Goal: Task Accomplishment & Management: Complete application form

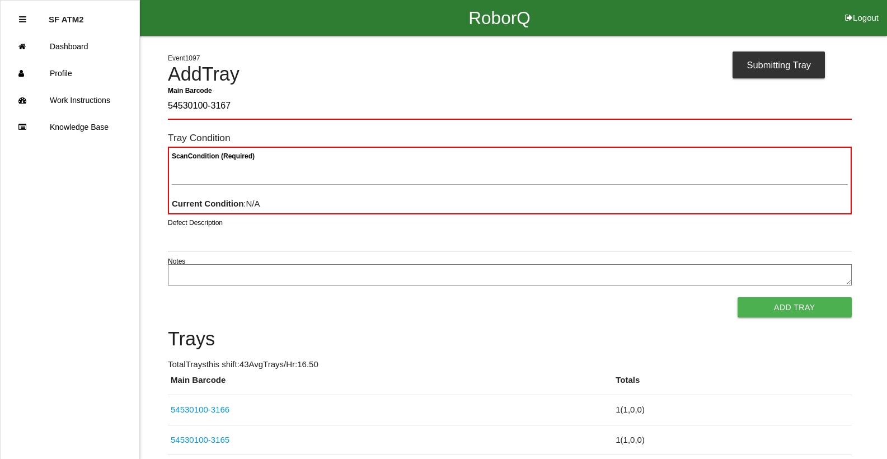
type Barcode "54530100-3167"
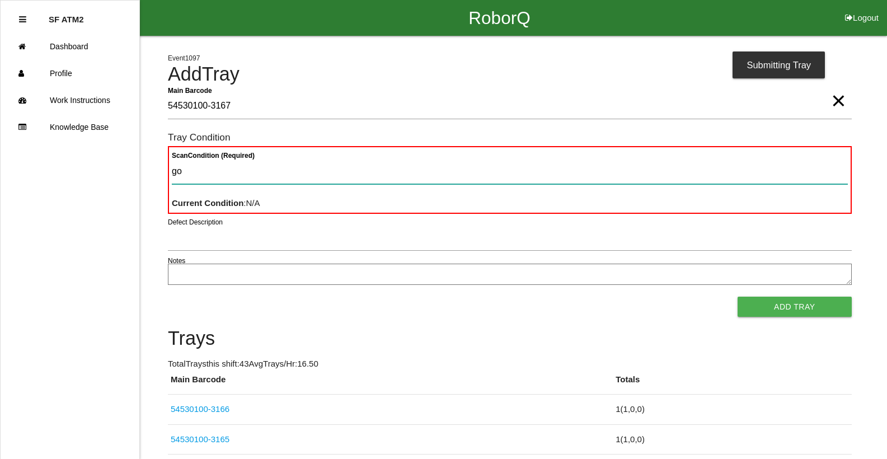
type Condition "goo"
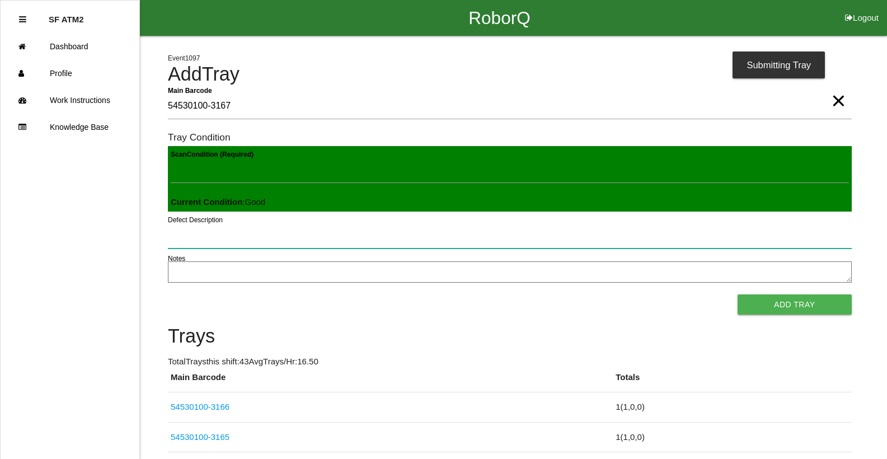
click at [738, 294] on button "Add Tray" at bounding box center [795, 304] width 114 height 20
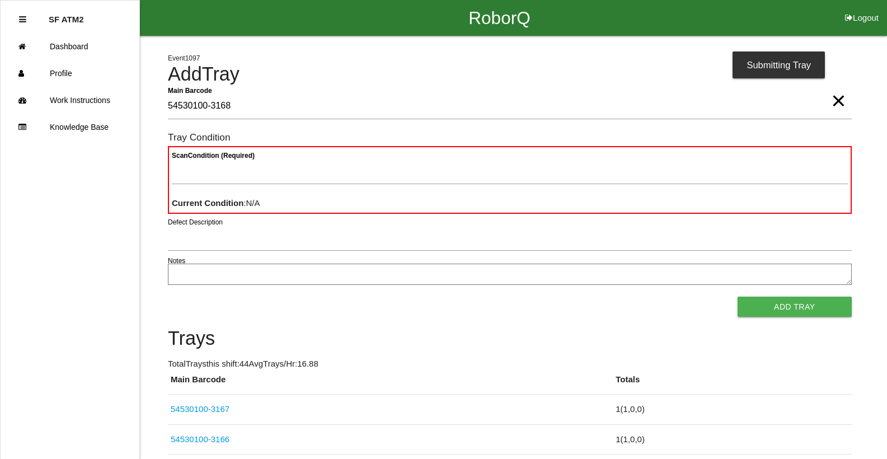
type Barcode "54530100-3168"
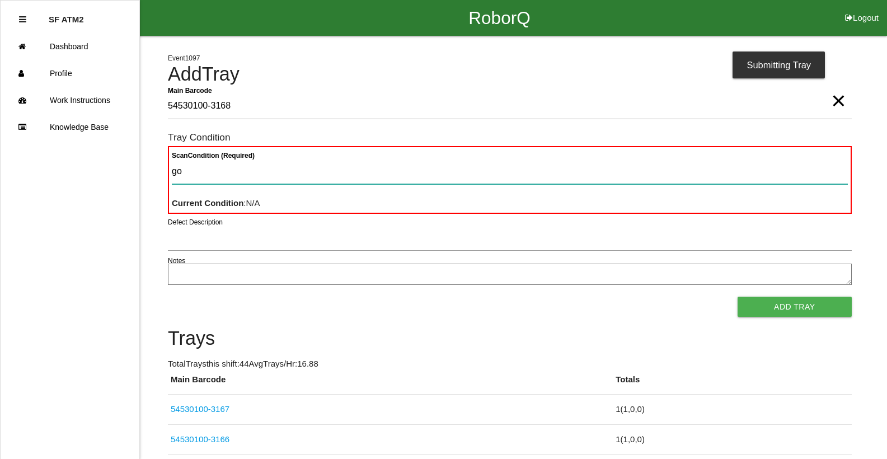
type Condition "goo"
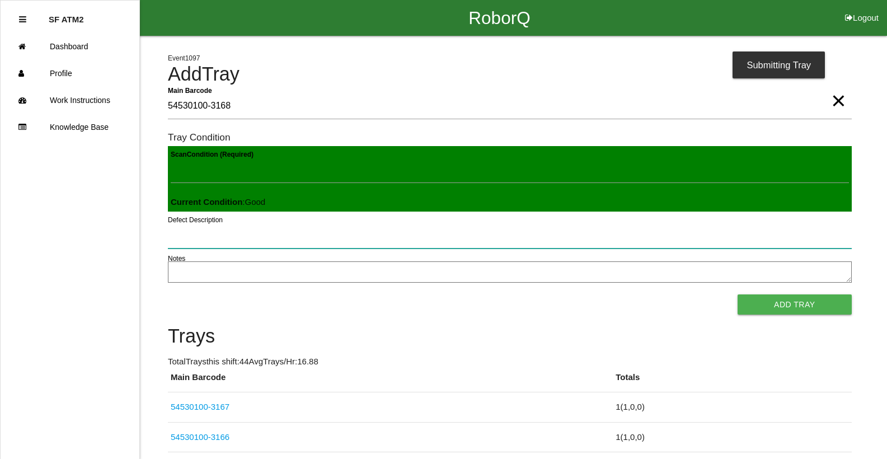
click at [738, 294] on button "Add Tray" at bounding box center [795, 304] width 114 height 20
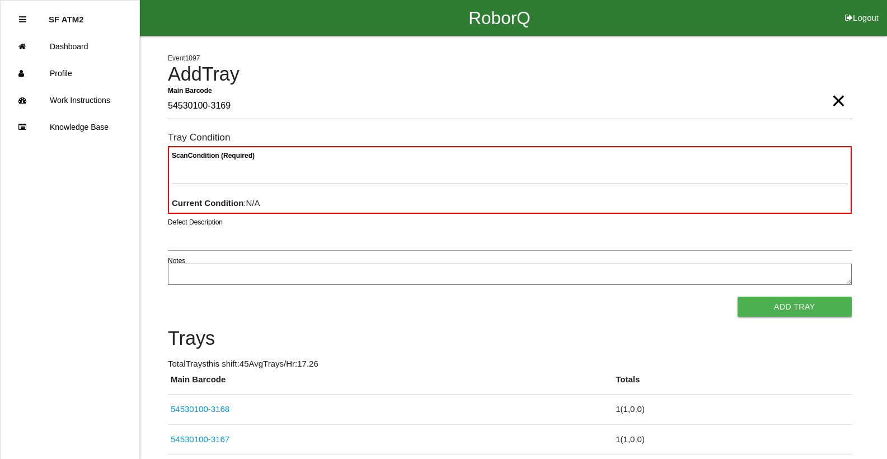
type Barcode "54530100-3169"
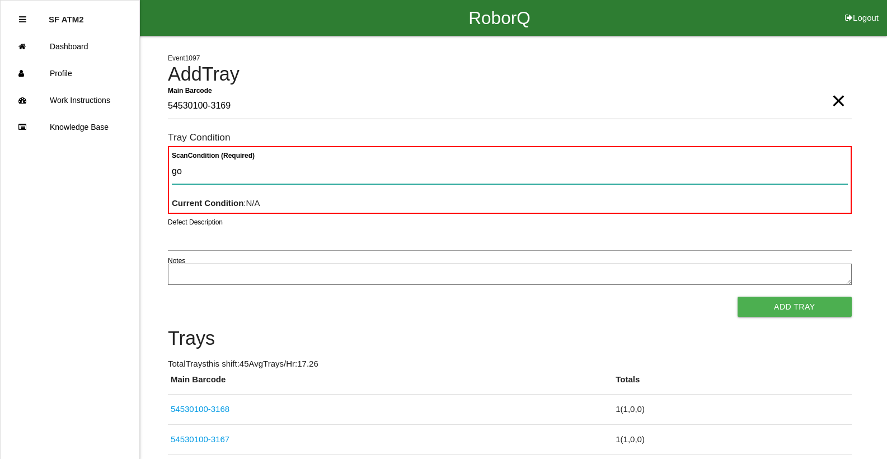
type Condition "goo"
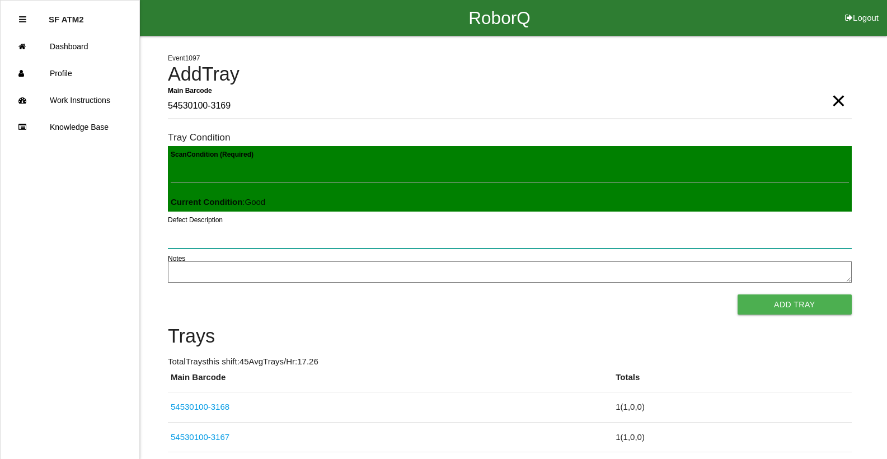
click at [738, 294] on button "Add Tray" at bounding box center [795, 304] width 114 height 20
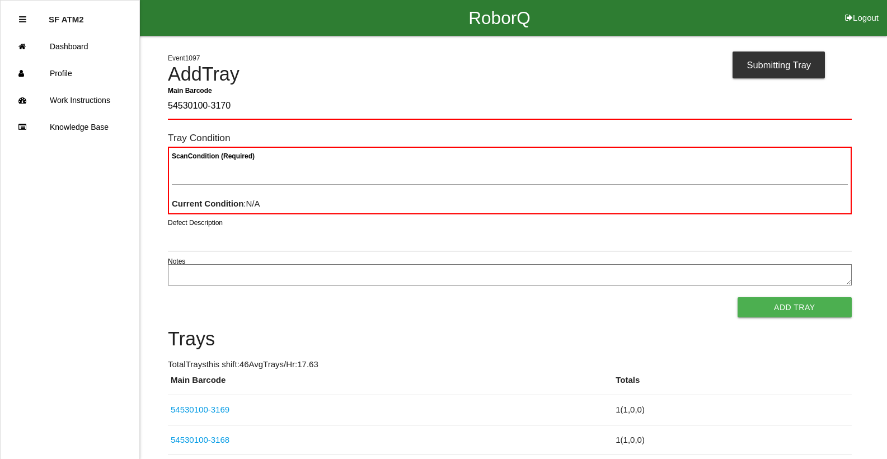
type Barcode "54530100-3170"
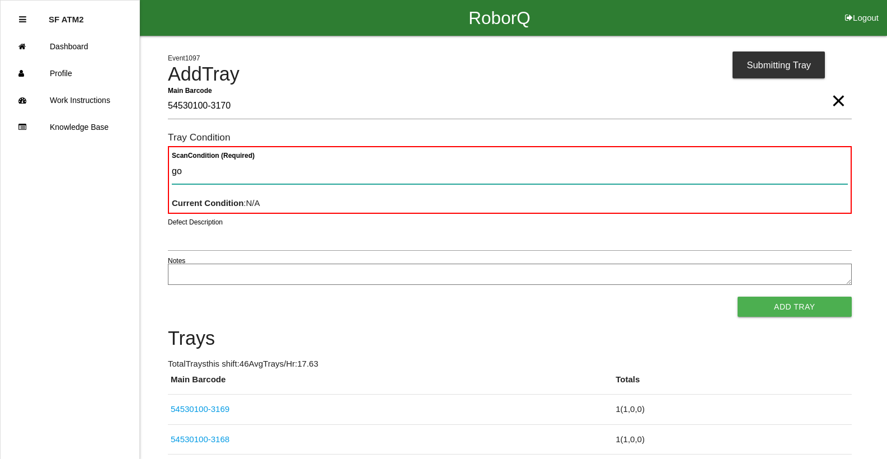
type Condition "goo"
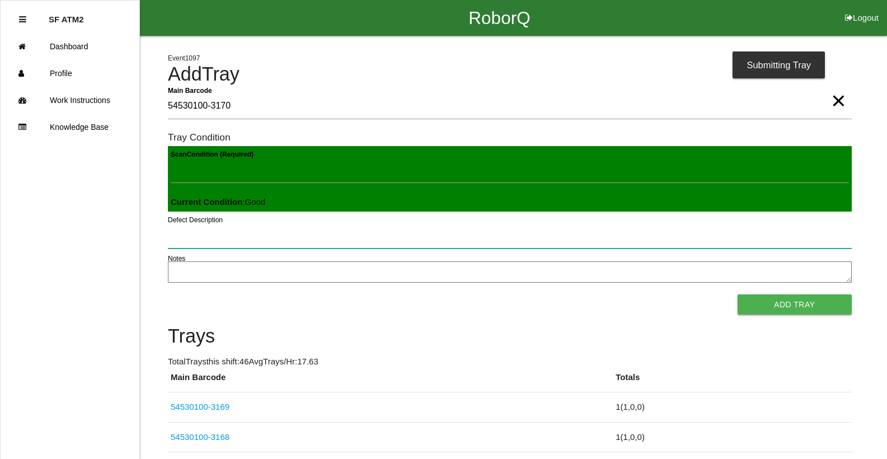
click at [738, 294] on button "Add Tray" at bounding box center [795, 304] width 114 height 20
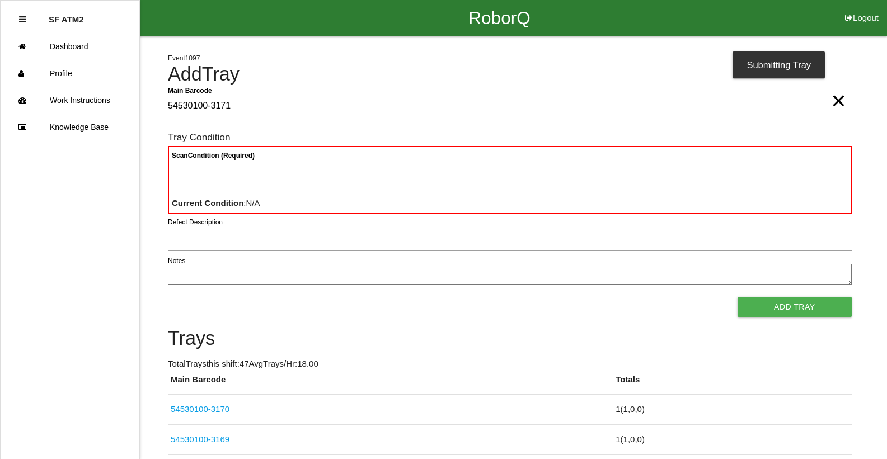
type Barcode "54530100-3171"
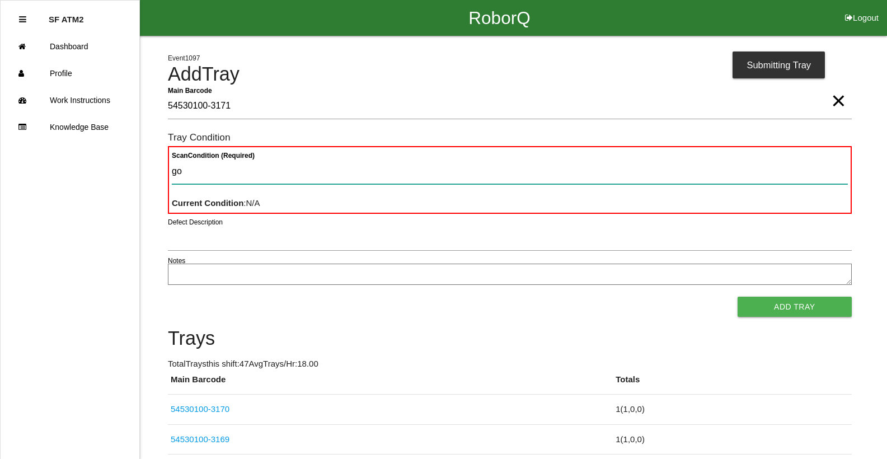
type Condition "goo"
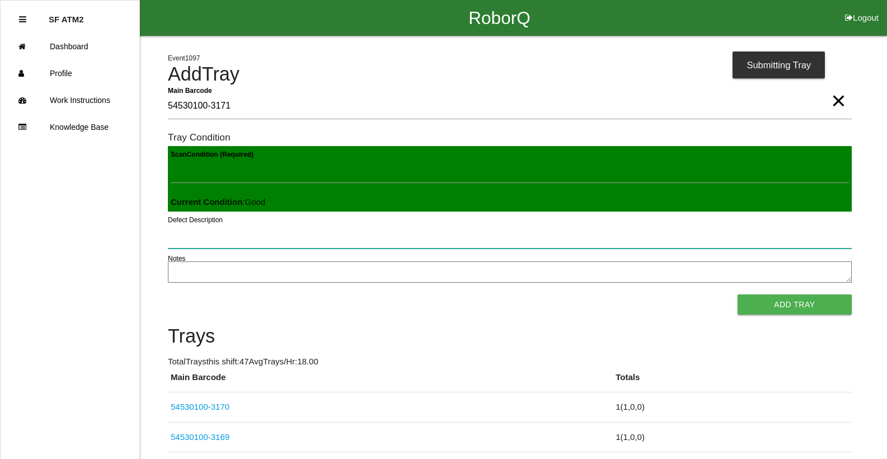
click at [738, 294] on button "Add Tray" at bounding box center [795, 304] width 114 height 20
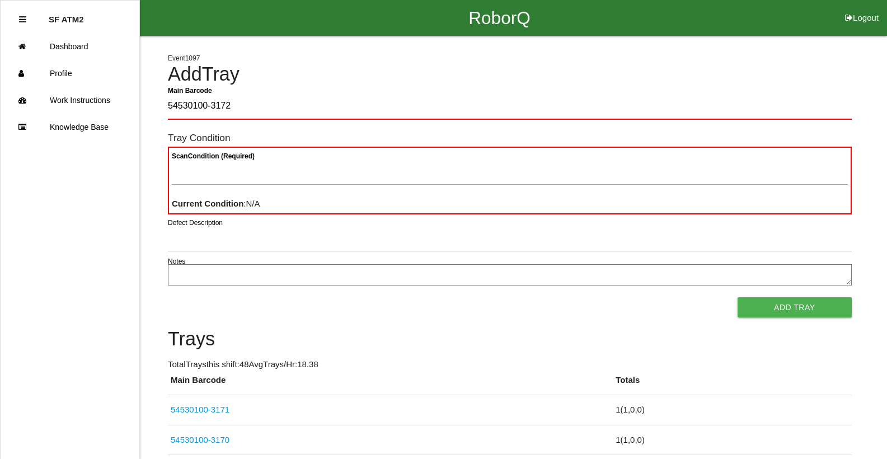
type Barcode "54530100-3172"
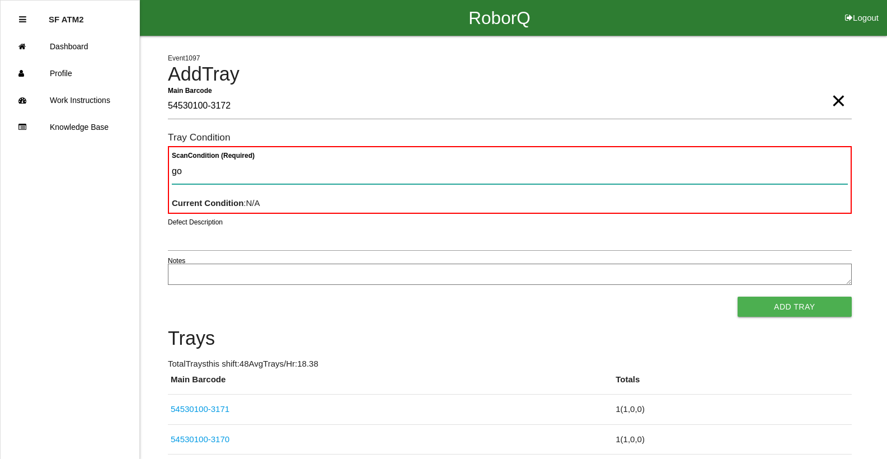
type Condition "goo"
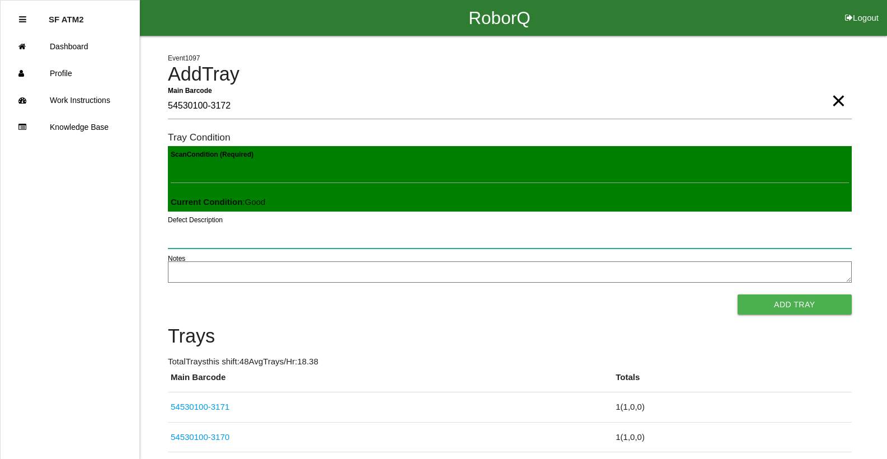
click at [738, 294] on button "Add Tray" at bounding box center [795, 304] width 114 height 20
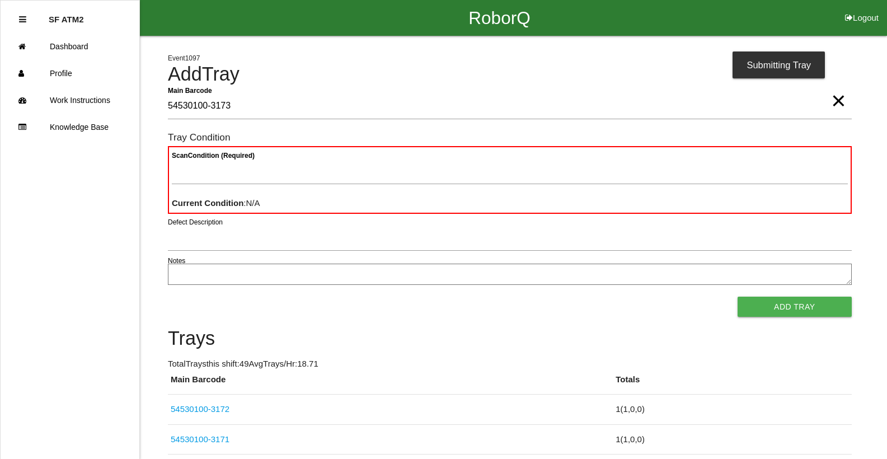
type Barcode "54530100-3173"
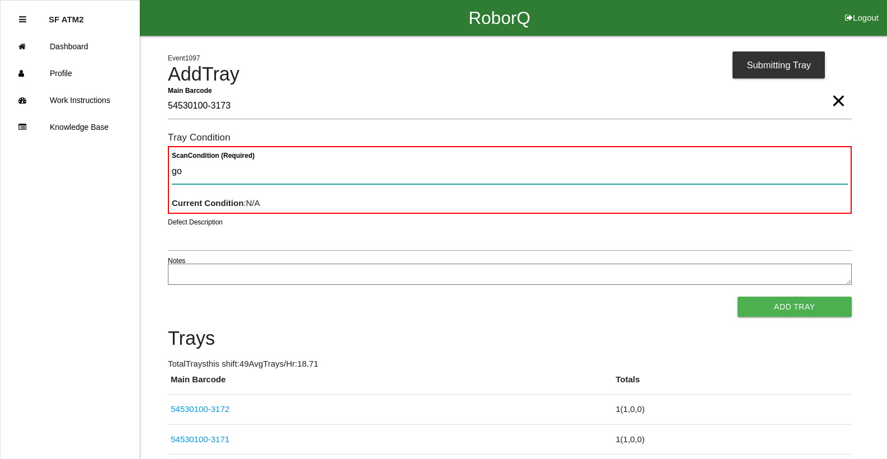
type Condition "goo"
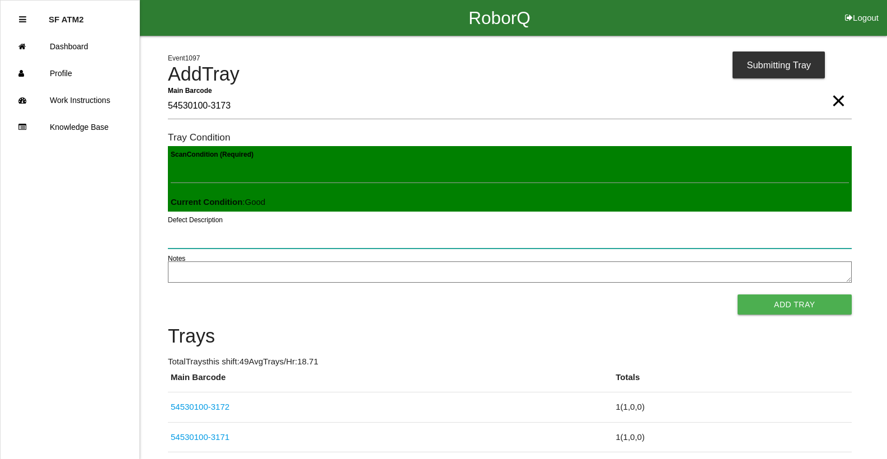
click at [738, 294] on button "Add Tray" at bounding box center [795, 304] width 114 height 20
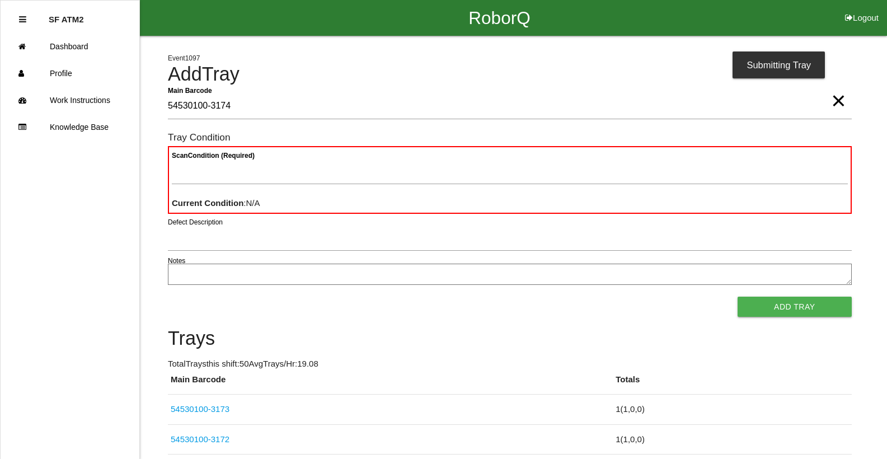
type Barcode "54530100-3174"
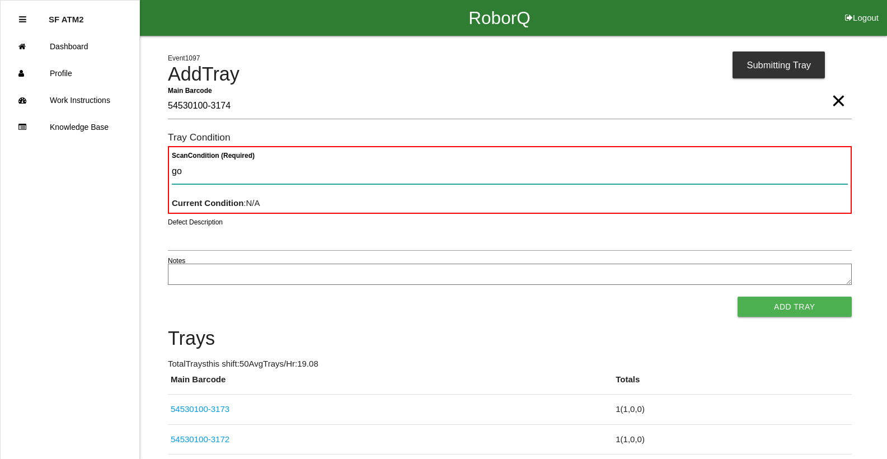
type Condition "goo"
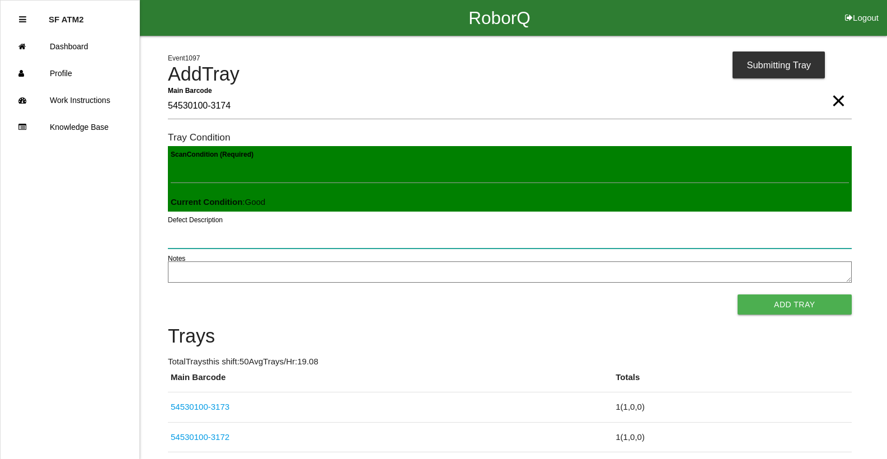
click at [738, 294] on button "Add Tray" at bounding box center [795, 304] width 114 height 20
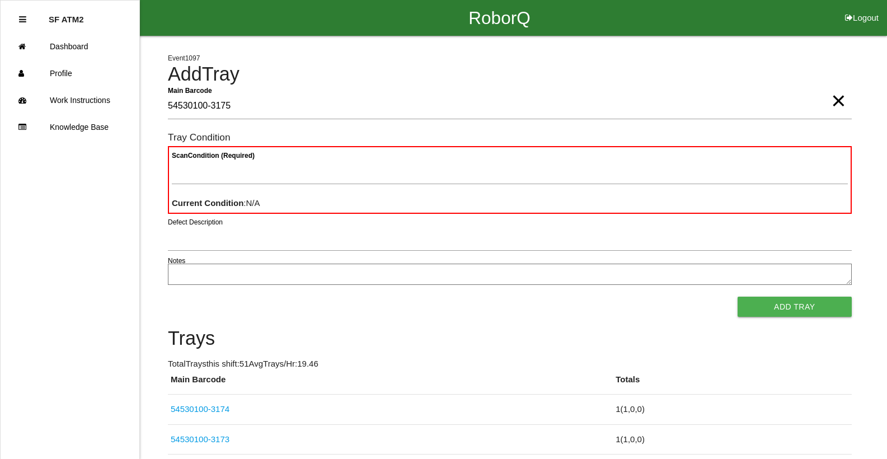
type Barcode "54530100-3175"
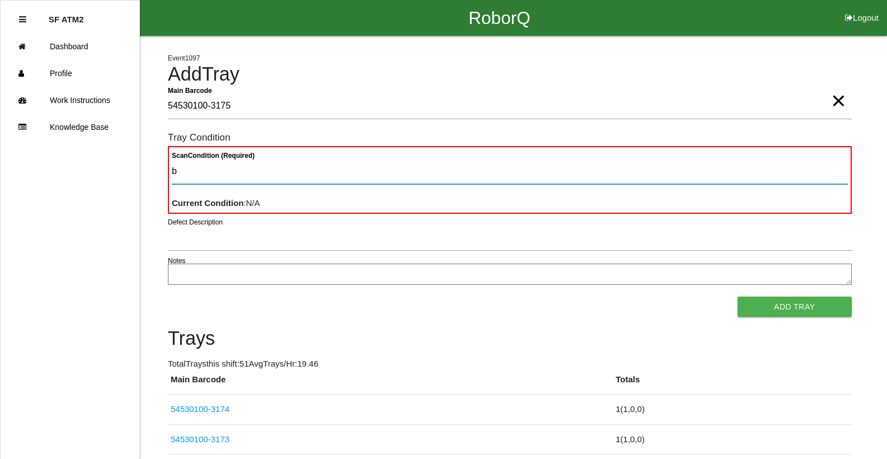
type Condition "ba"
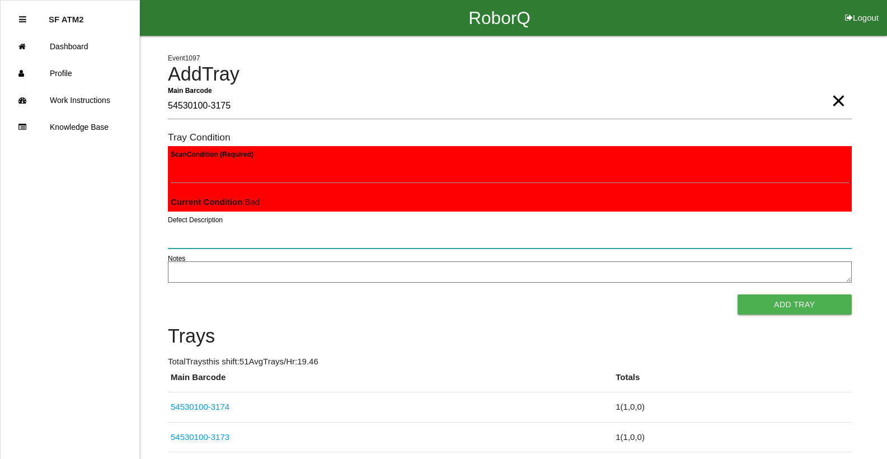
click at [738, 294] on button "Add Tray" at bounding box center [795, 304] width 114 height 20
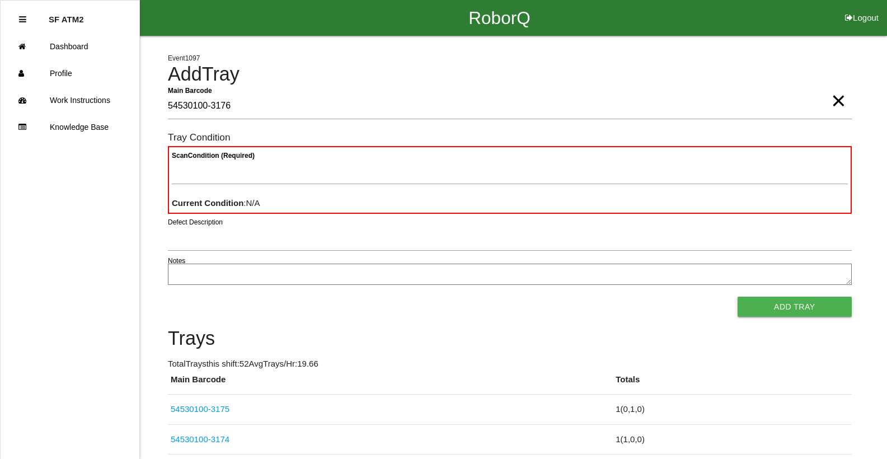
type Barcode "54530100-3176"
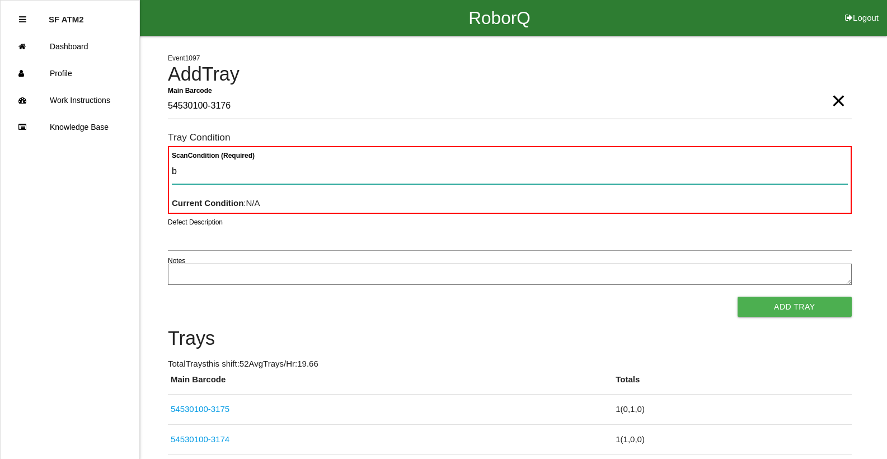
type Condition "ba"
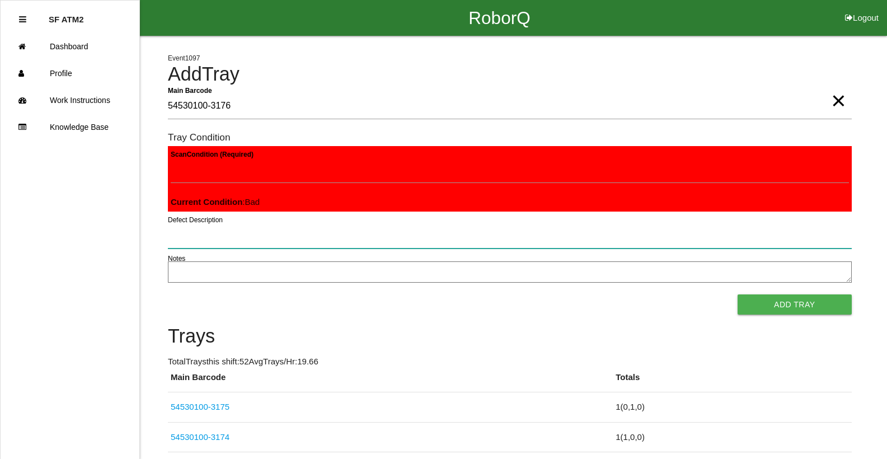
click at [738, 294] on button "Add Tray" at bounding box center [795, 304] width 114 height 20
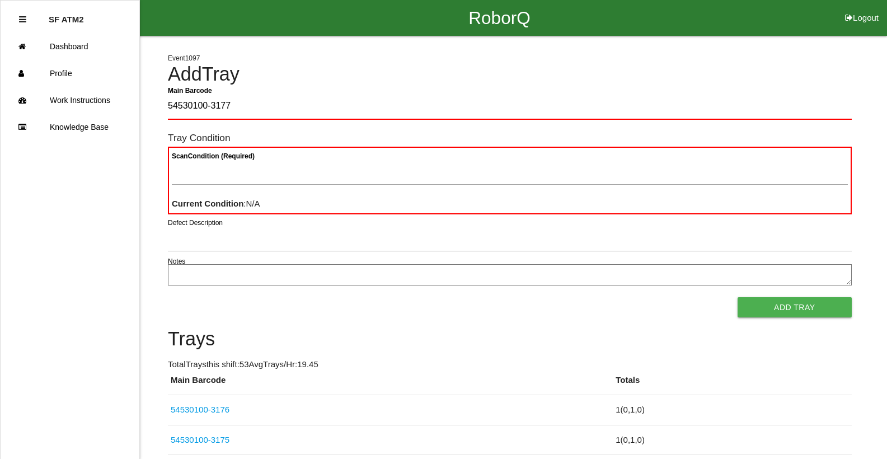
type Barcode "54530100-3177"
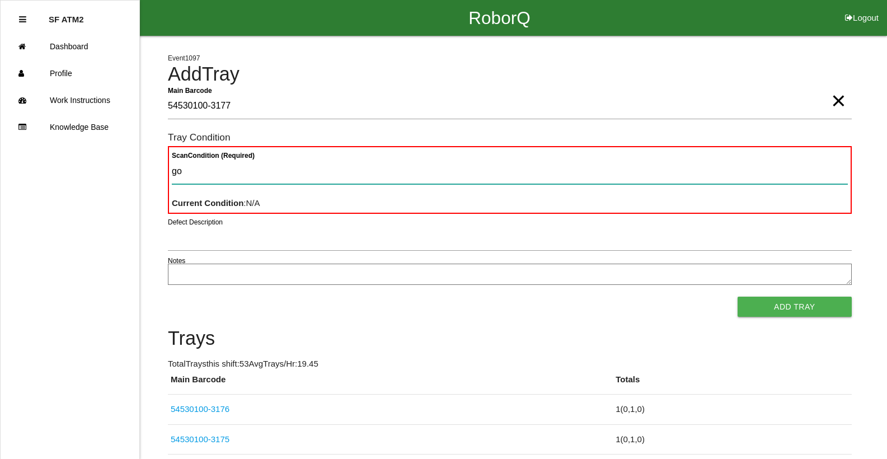
type Condition "goo"
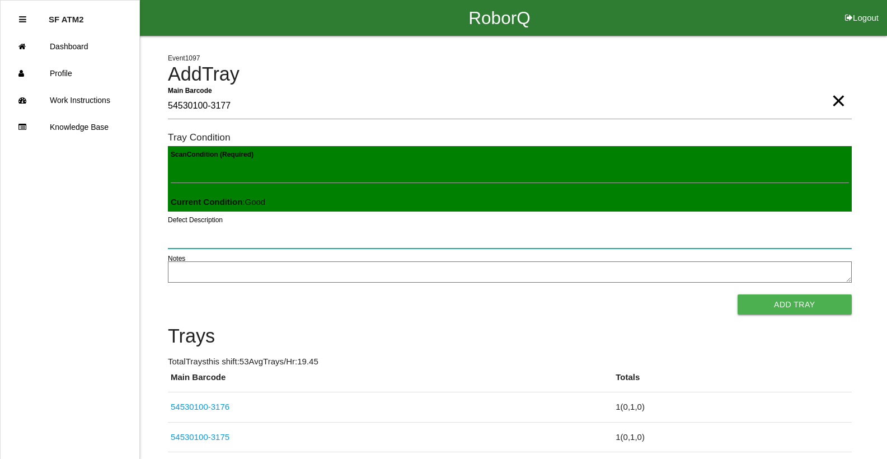
click at [738, 294] on button "Add Tray" at bounding box center [795, 304] width 114 height 20
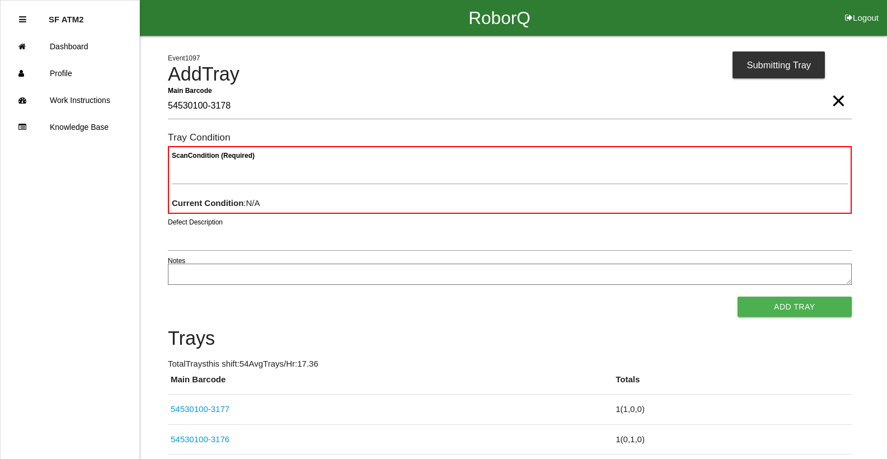
type Barcode "54530100-3178"
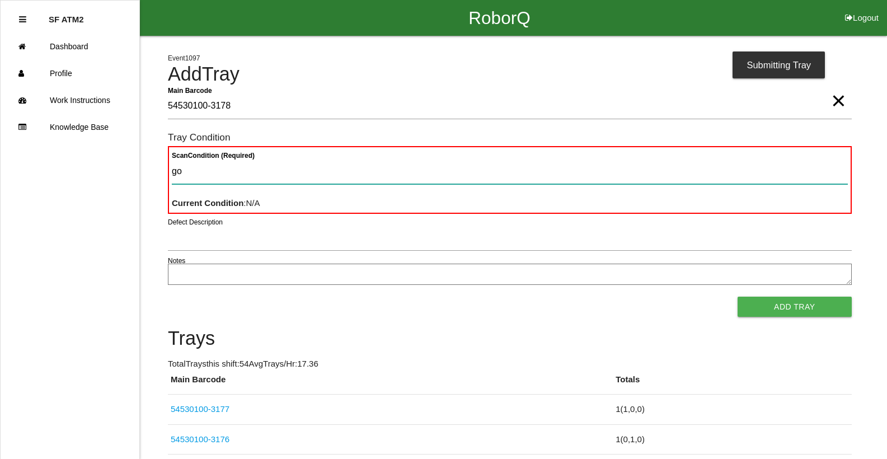
type Condition "goo"
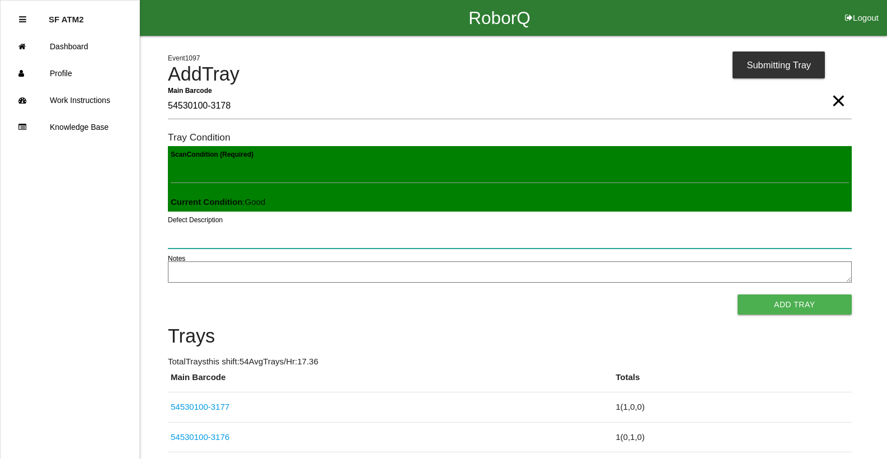
click at [738, 294] on button "Add Tray" at bounding box center [795, 304] width 114 height 20
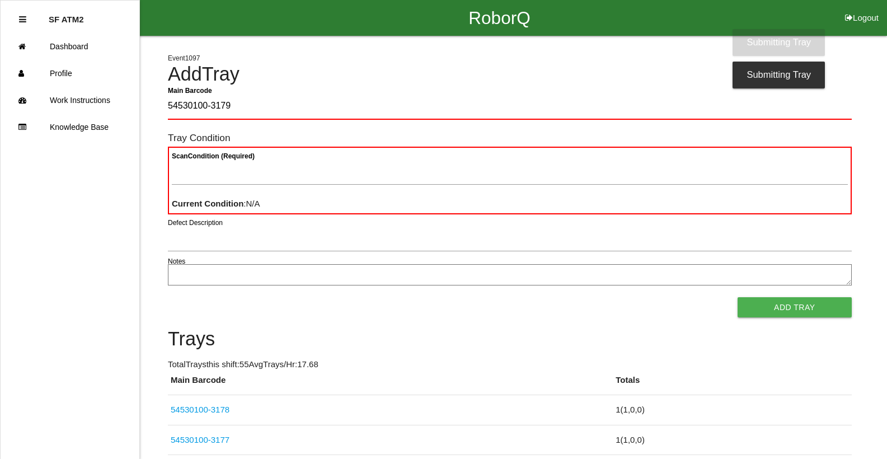
type Barcode "54530100-3179"
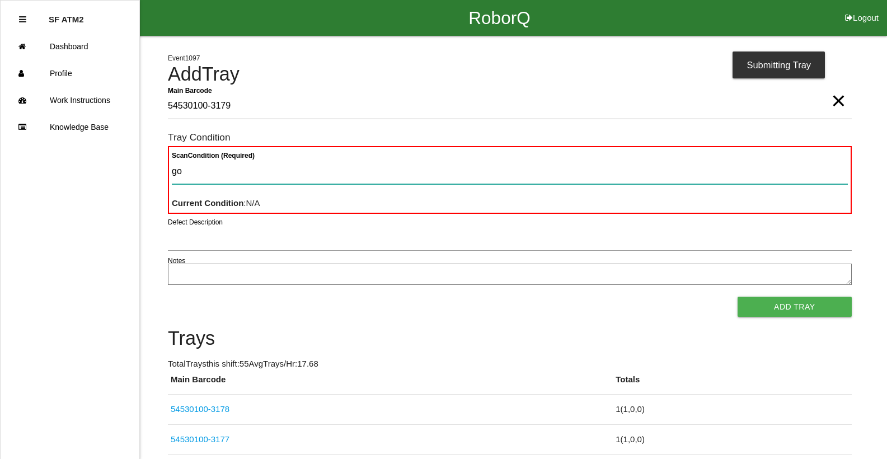
type Condition "goo"
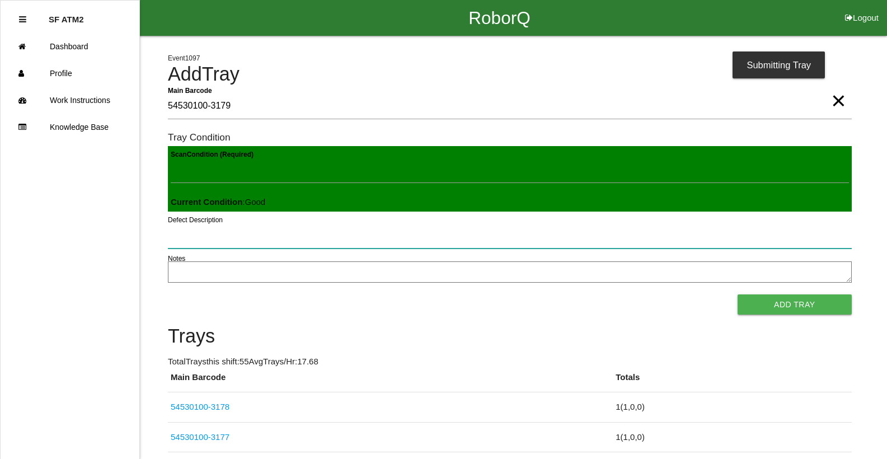
click at [738, 294] on button "Add Tray" at bounding box center [795, 304] width 114 height 20
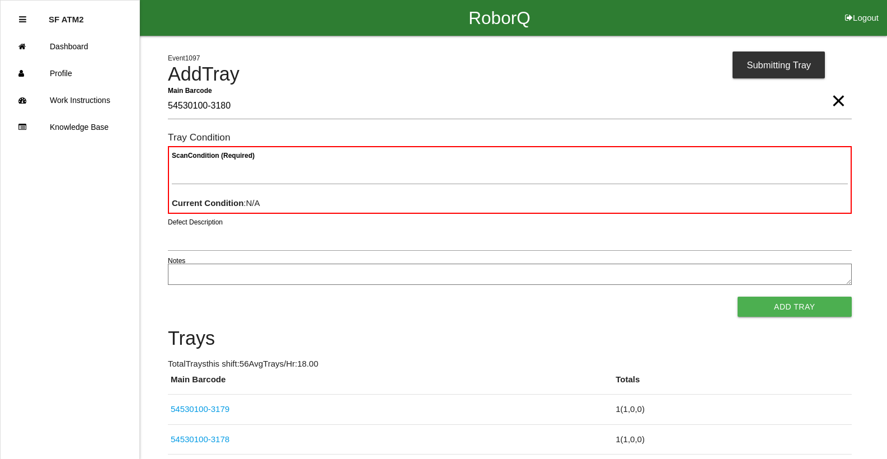
type Barcode "54530100-3180"
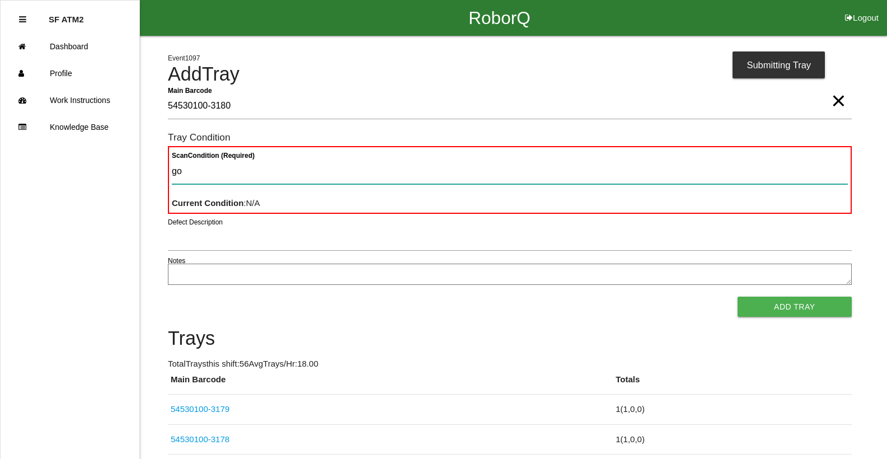
type Condition "goo"
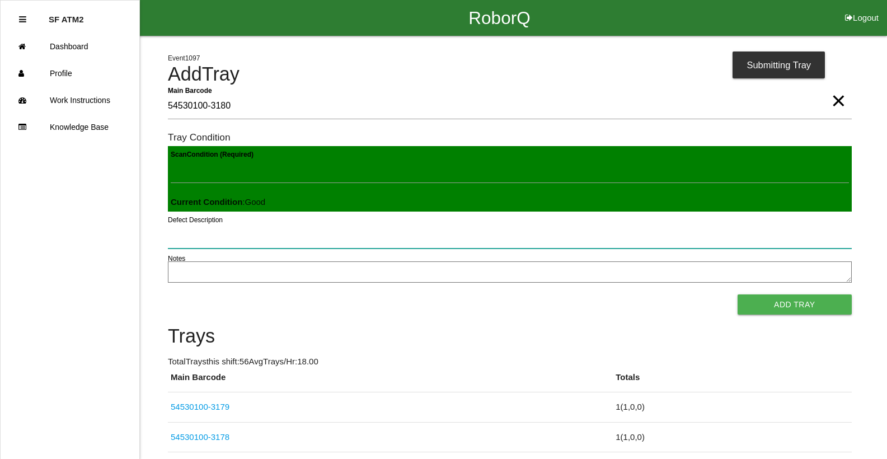
click at [738, 294] on button "Add Tray" at bounding box center [795, 304] width 114 height 20
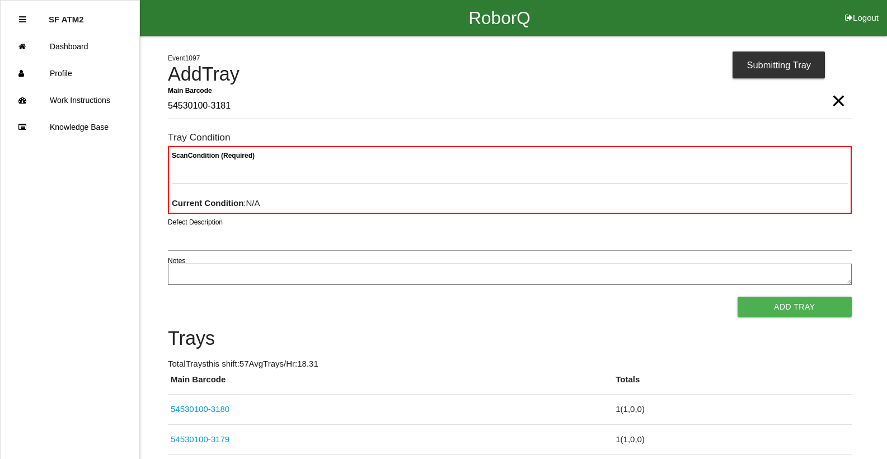
type Barcode "54530100-3181"
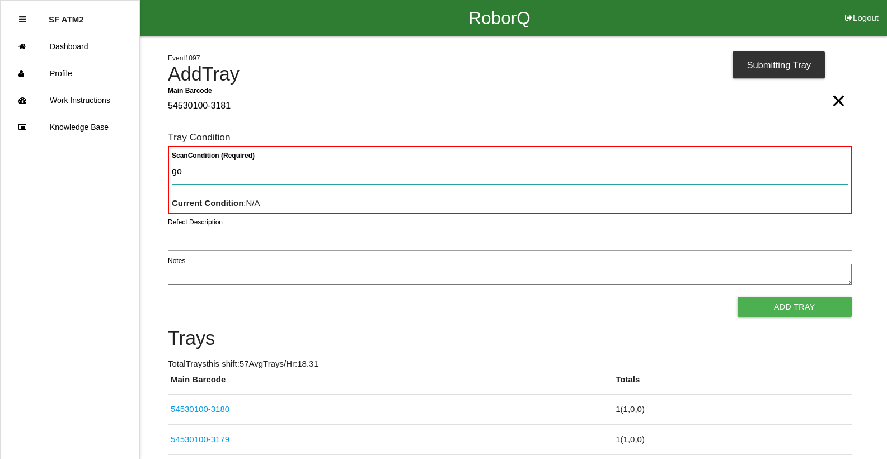
type Condition "goo"
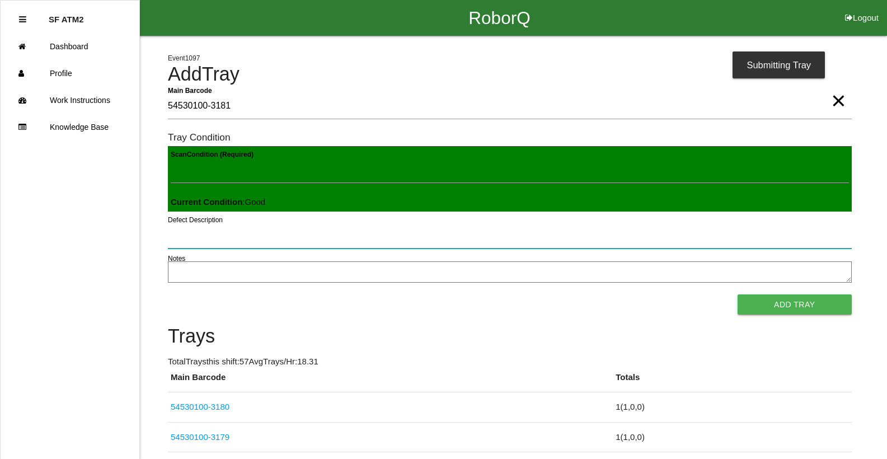
click at [738, 294] on button "Add Tray" at bounding box center [795, 304] width 114 height 20
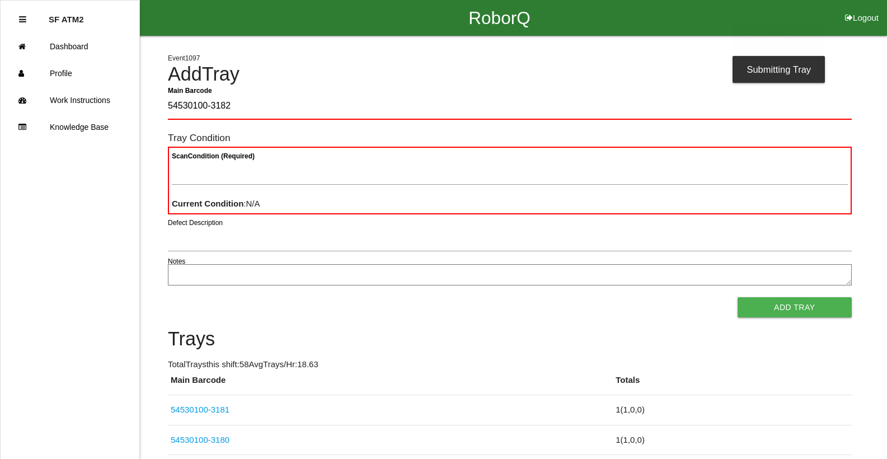
type Barcode "54530100-3182"
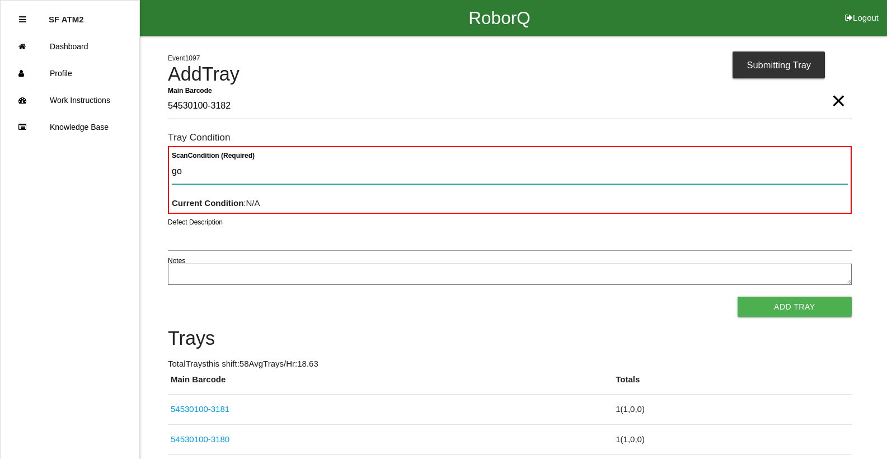
type Condition "goo"
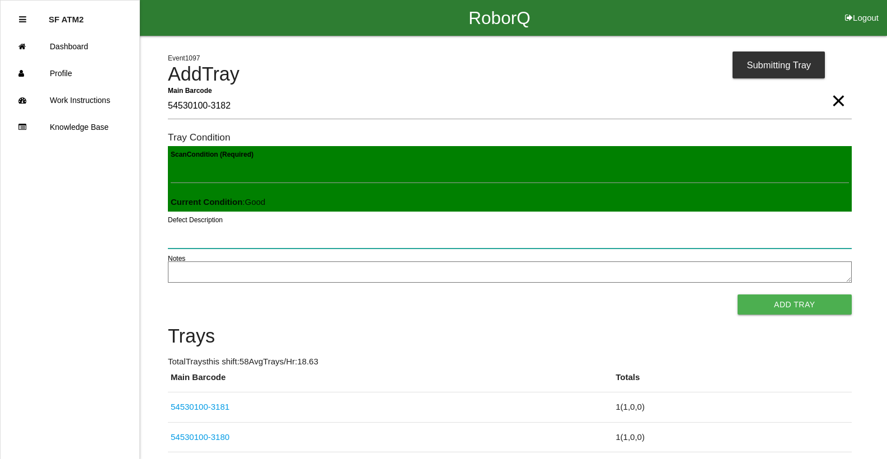
click at [738, 294] on button "Add Tray" at bounding box center [795, 304] width 114 height 20
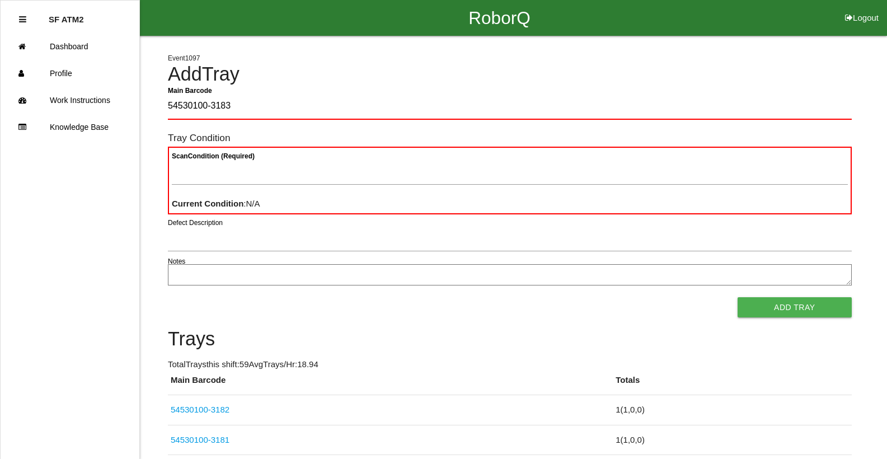
type Barcode "54530100-3183"
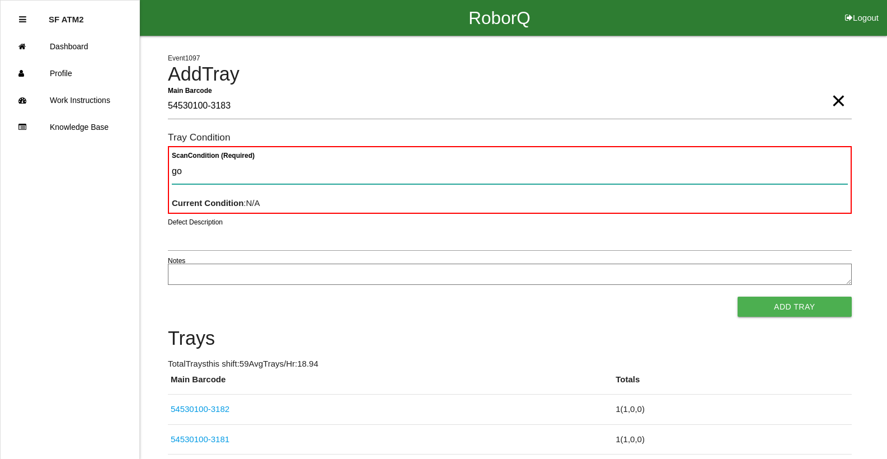
type Condition "goo"
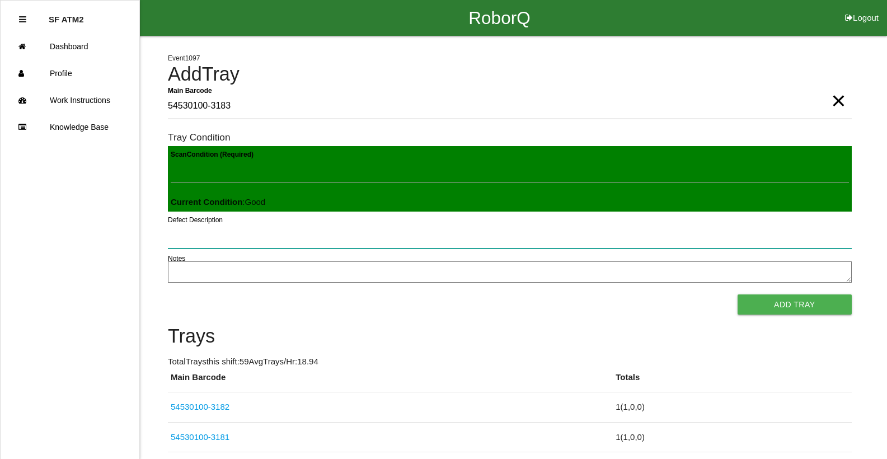
click at [738, 294] on button "Add Tray" at bounding box center [795, 304] width 114 height 20
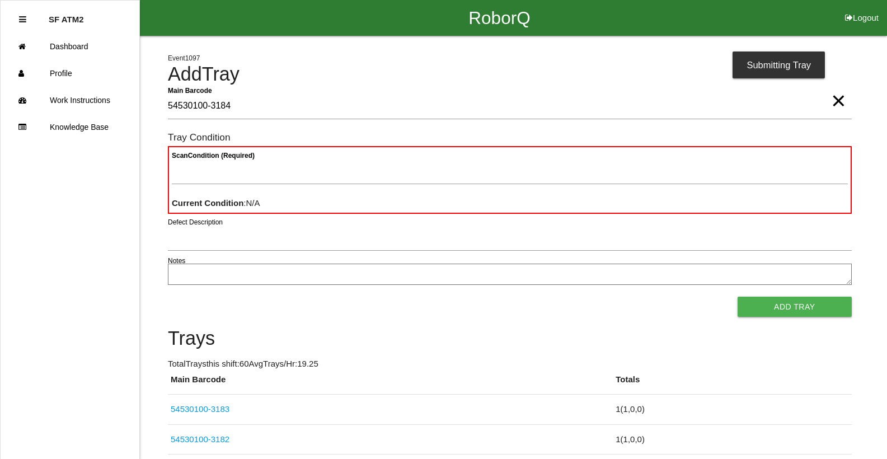
type Barcode "54530100-3184"
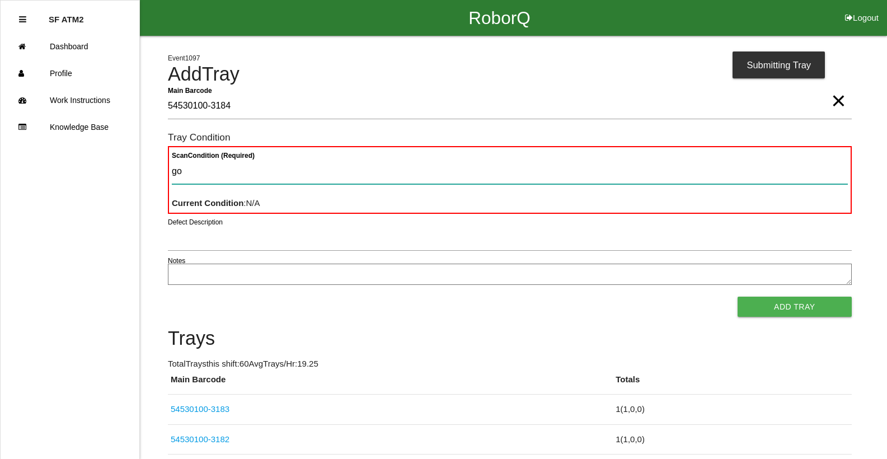
type Condition "goo"
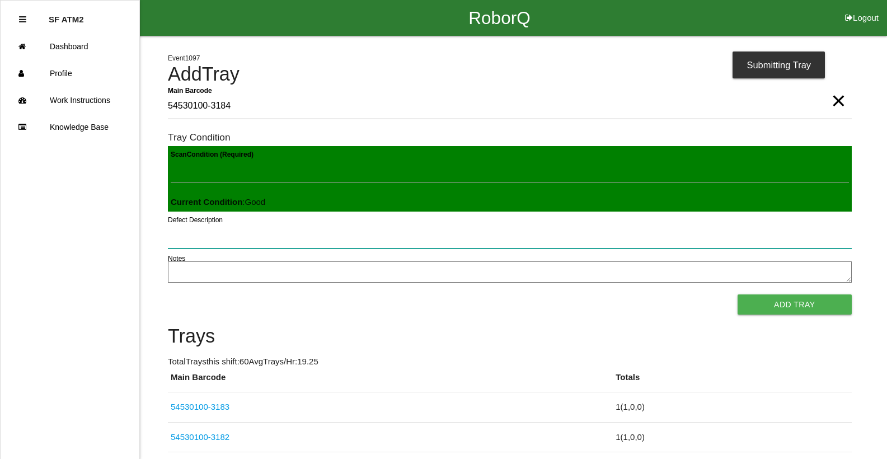
click at [738, 294] on button "Add Tray" at bounding box center [795, 304] width 114 height 20
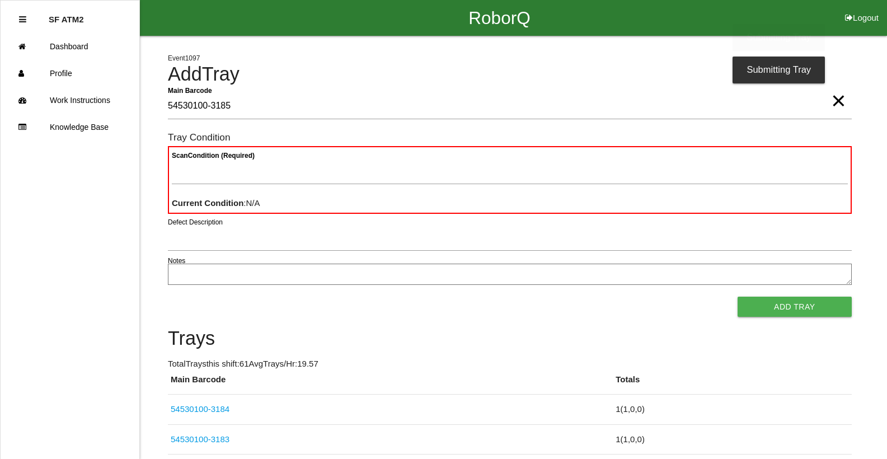
type Barcode "54530100-3185"
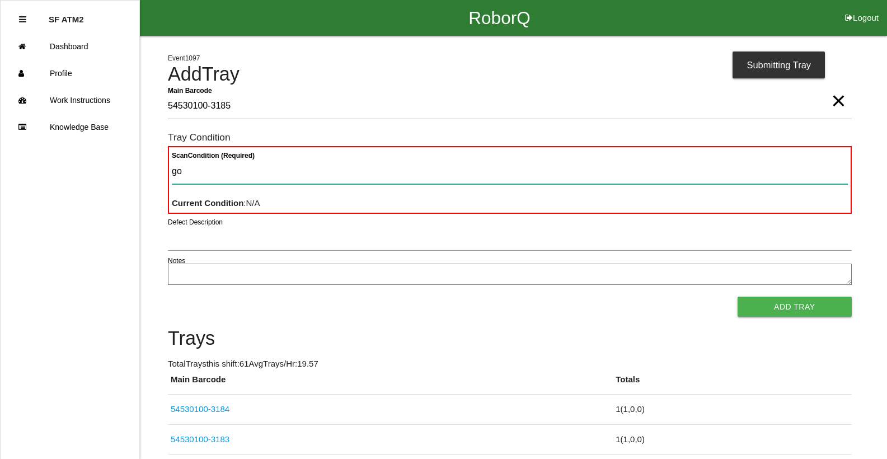
type Condition "goo"
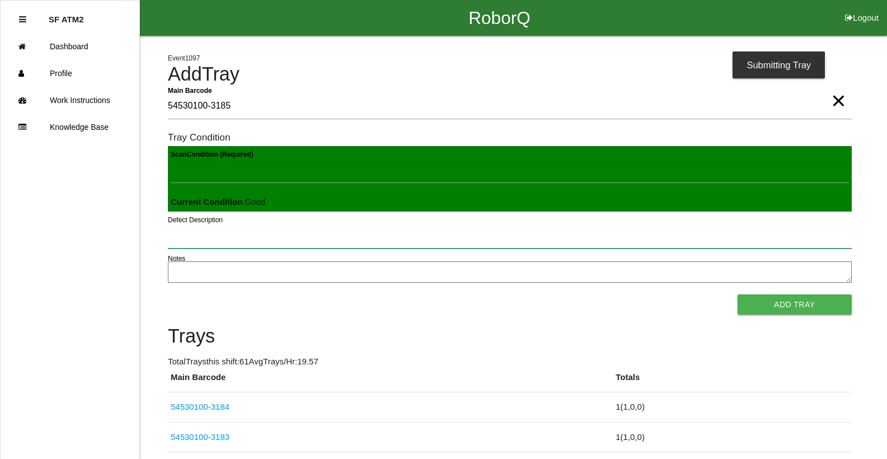
click at [738, 294] on button "Add Tray" at bounding box center [795, 304] width 114 height 20
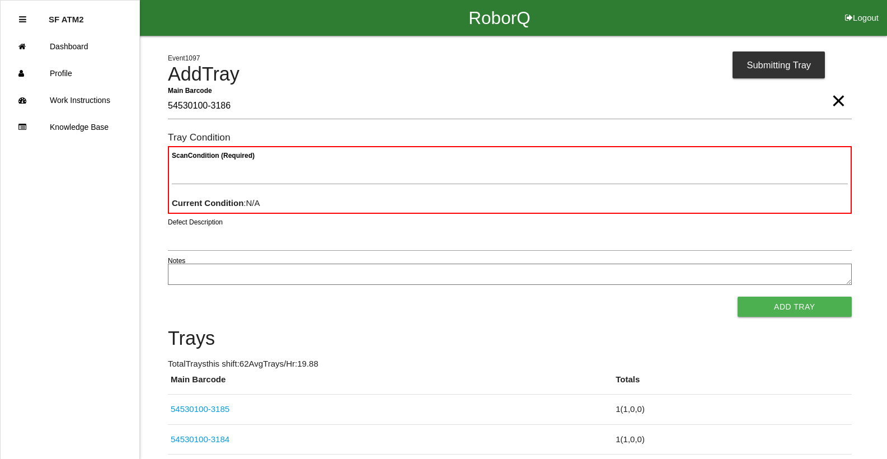
type Barcode "54530100-3186"
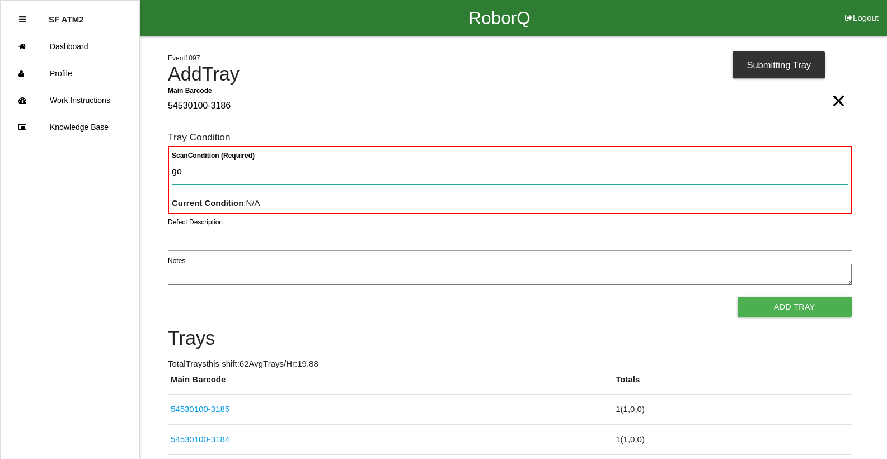
type Condition "goo"
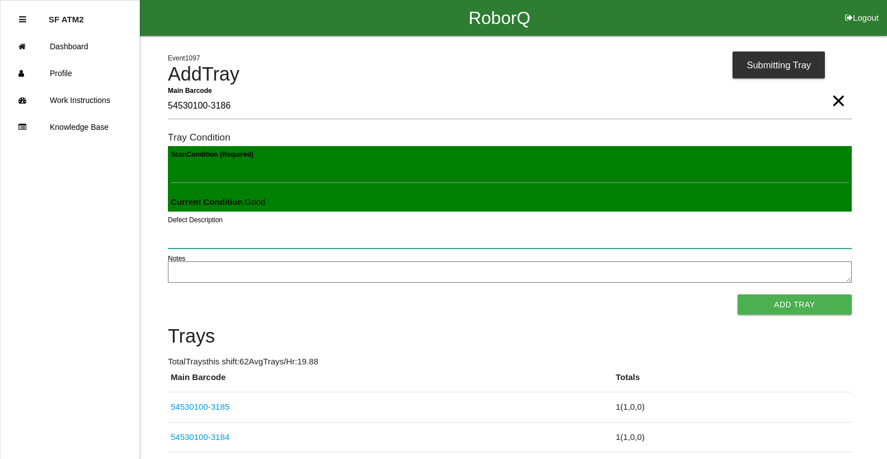
click at [738, 294] on button "Add Tray" at bounding box center [795, 304] width 114 height 20
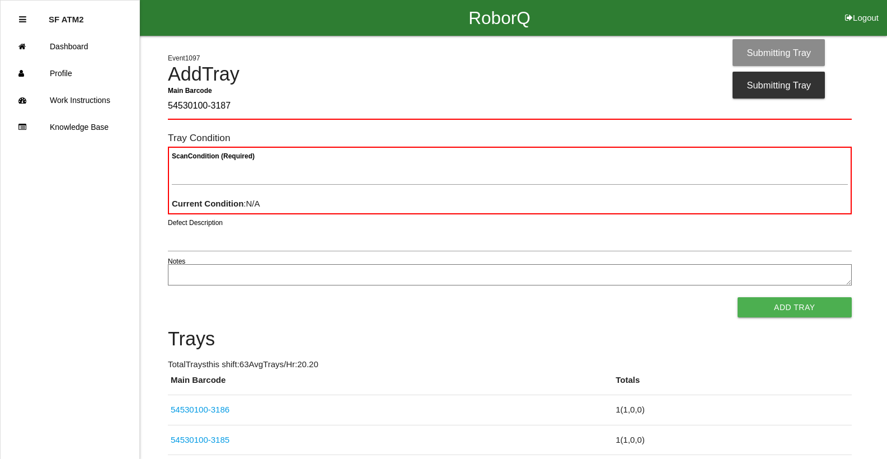
type Barcode "54530100-3187"
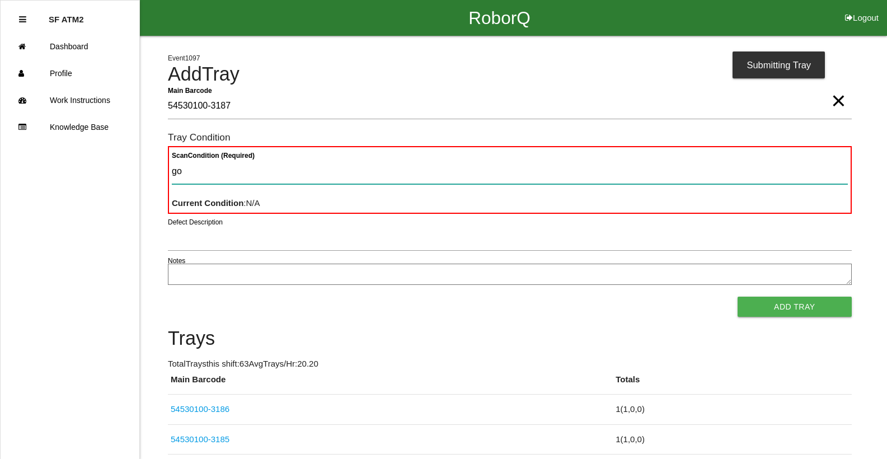
type Condition "goo"
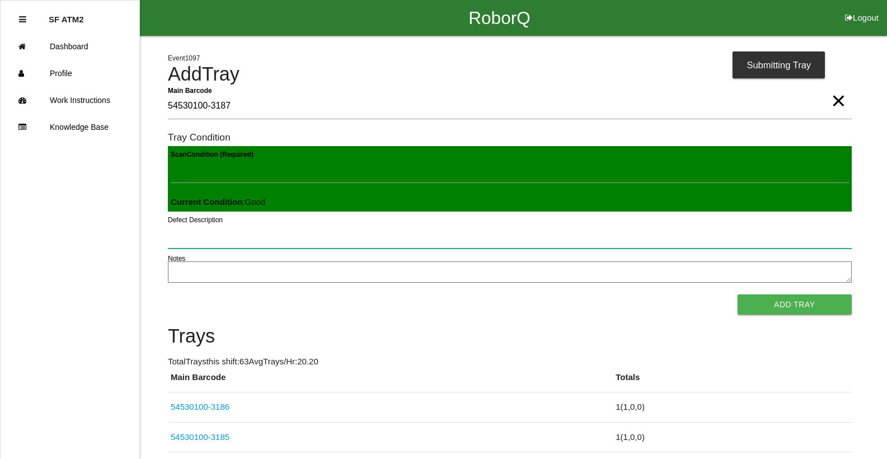
click at [738, 294] on button "Add Tray" at bounding box center [795, 304] width 114 height 20
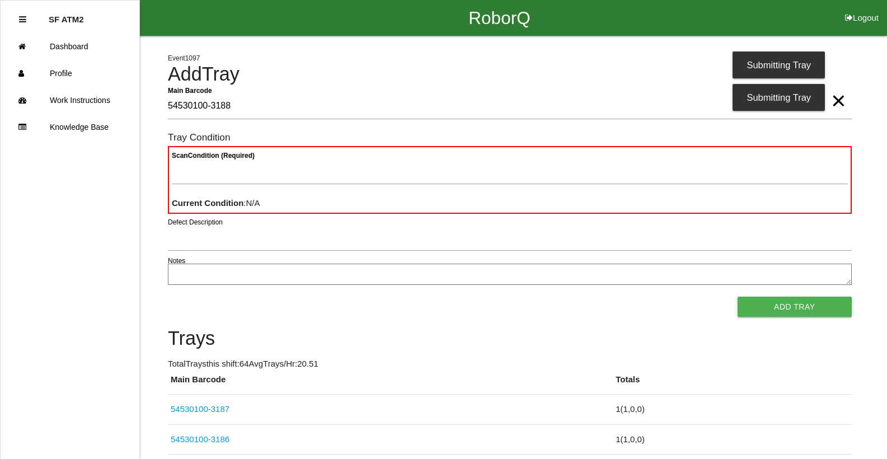
type Barcode "54530100-3188"
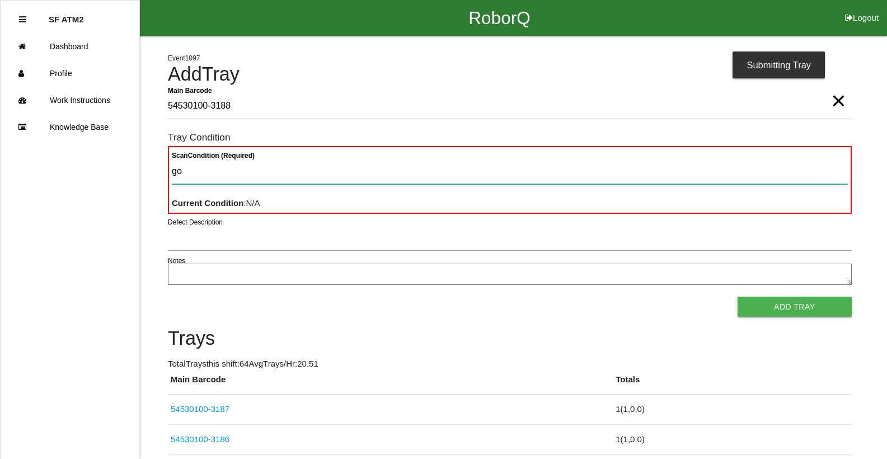
type Condition "goo"
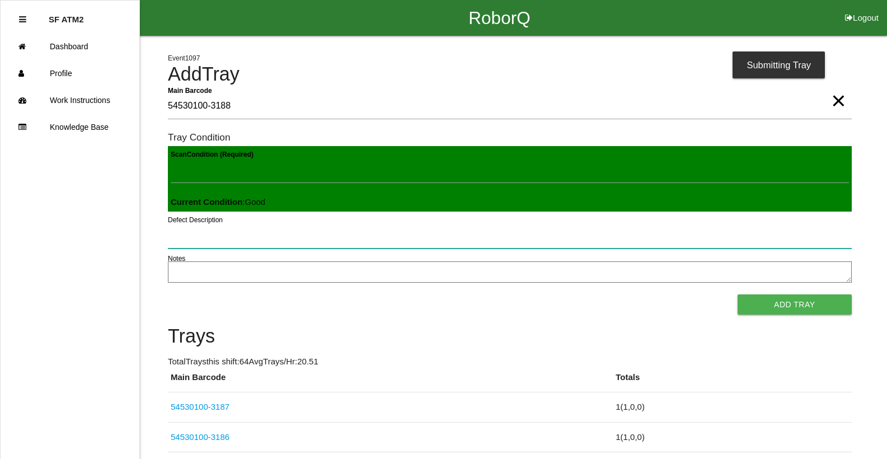
click at [738, 294] on button "Add Tray" at bounding box center [795, 304] width 114 height 20
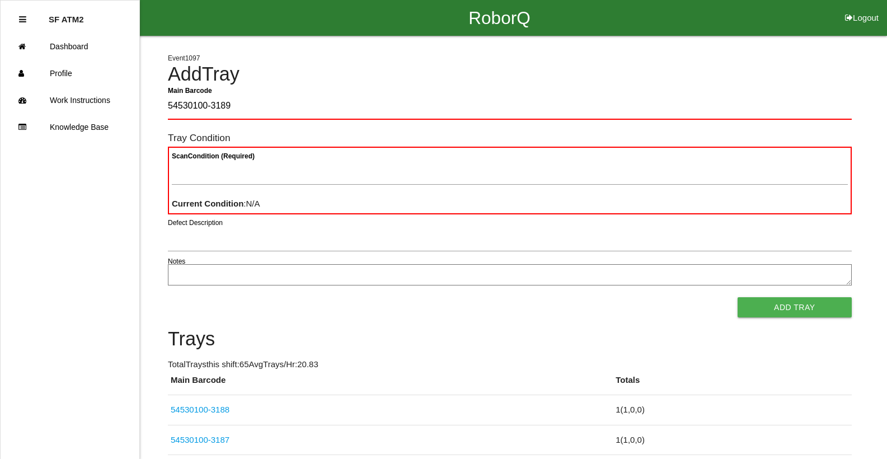
type Barcode "54530100-3189"
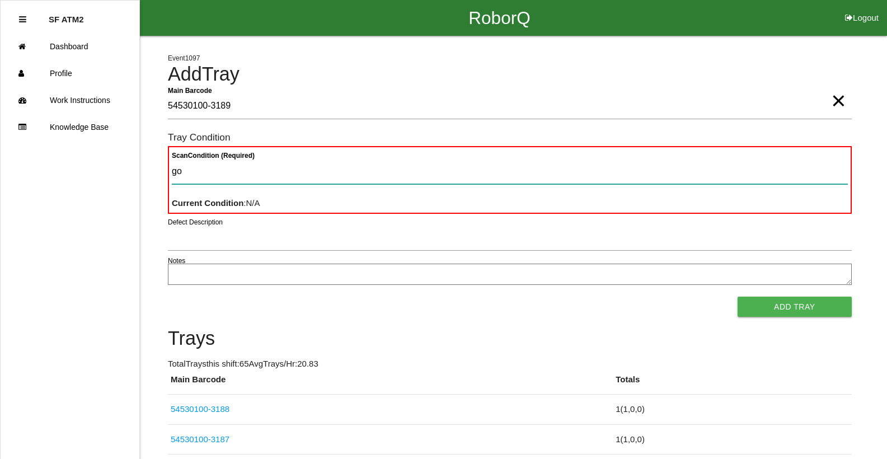
type Condition "goo"
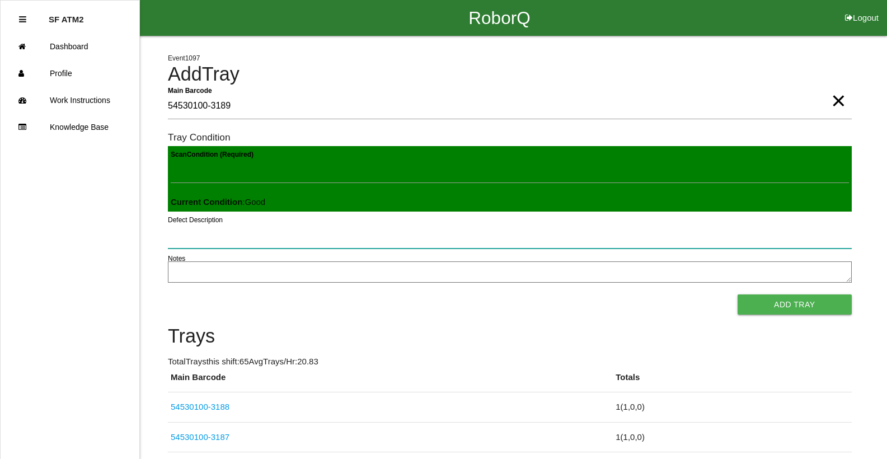
click button "Add Tray" at bounding box center [795, 304] width 114 height 20
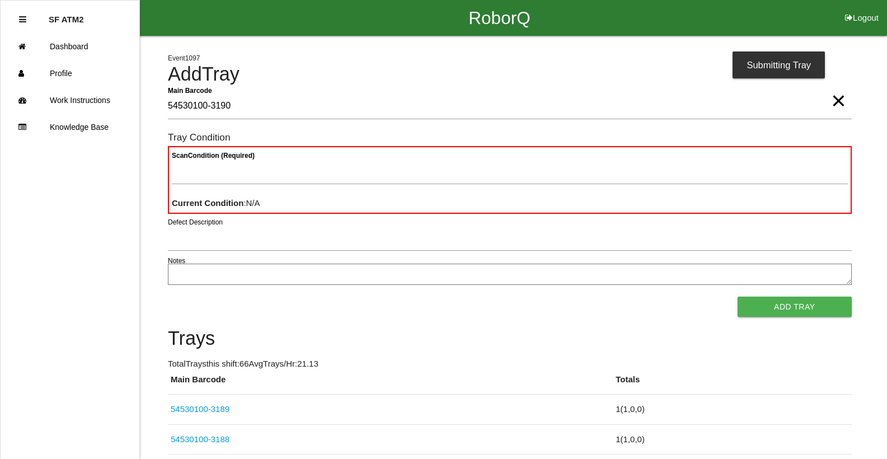
type Barcode "54530100-3190"
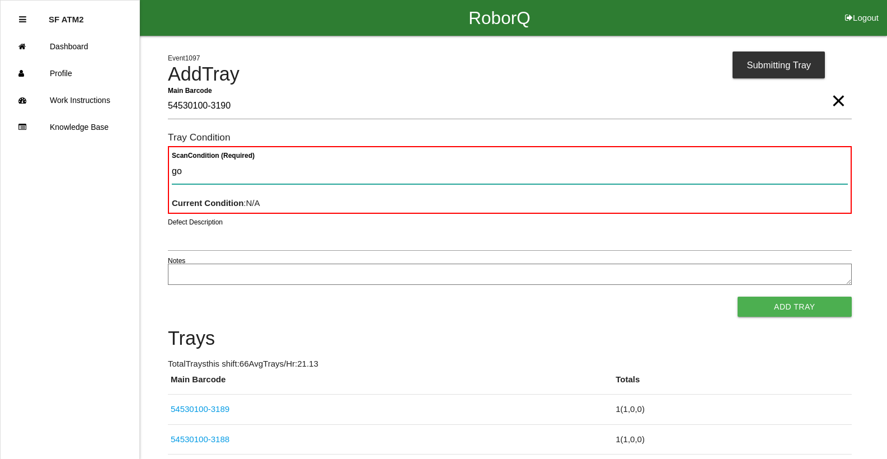
type Condition "goo"
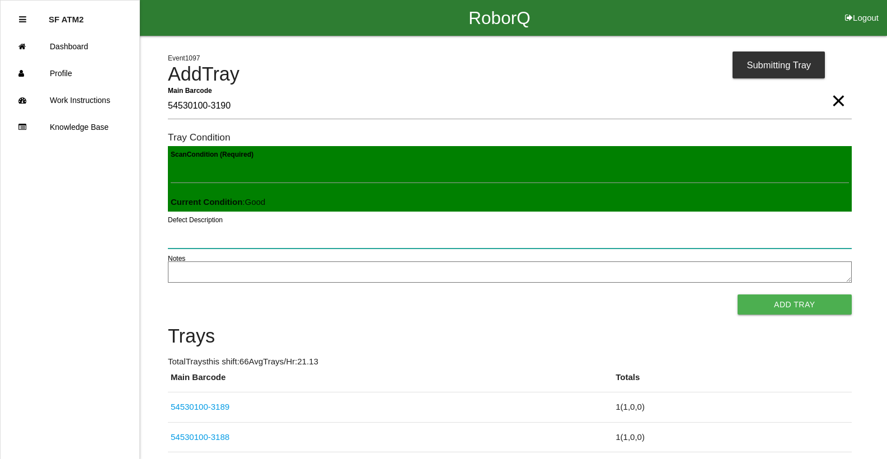
click at [738, 294] on button "Add Tray" at bounding box center [795, 304] width 114 height 20
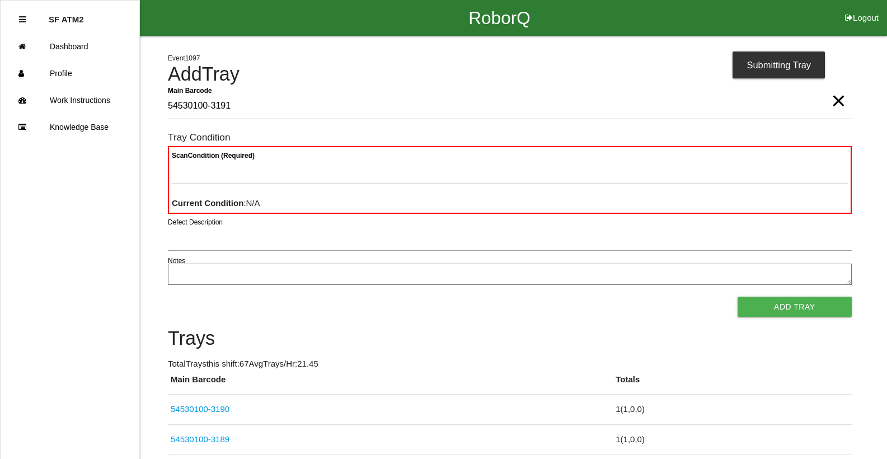
type Barcode "54530100-3191"
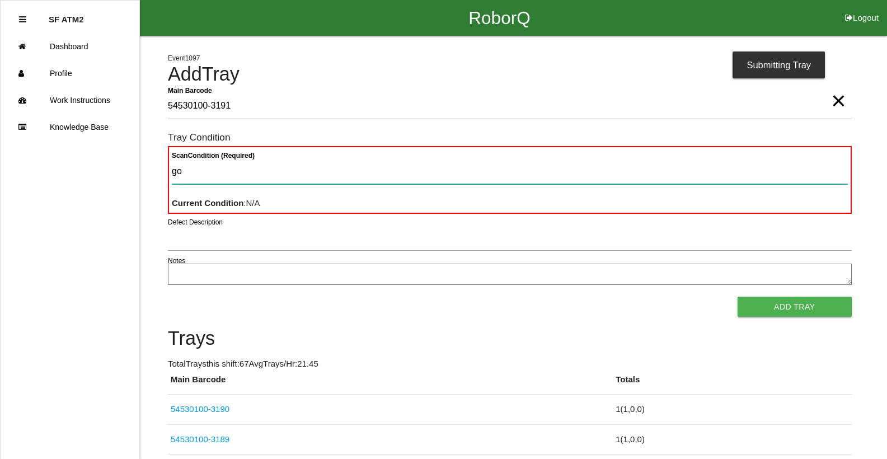
type Condition "goo"
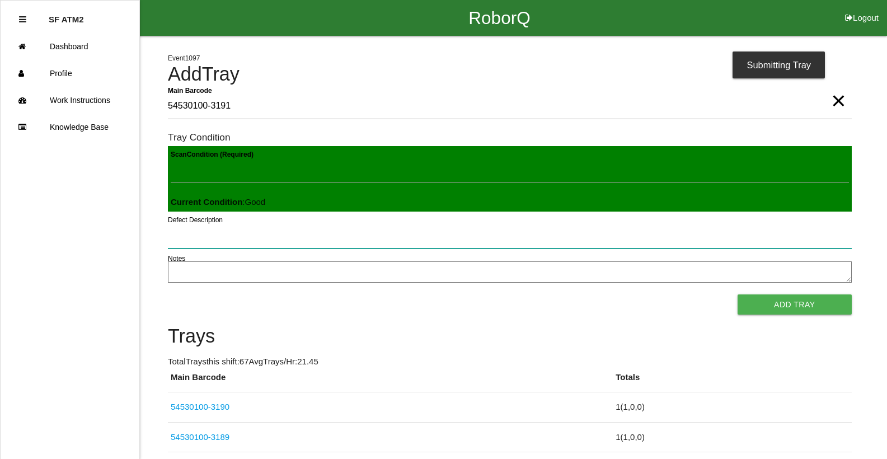
click at [738, 294] on button "Add Tray" at bounding box center [795, 304] width 114 height 20
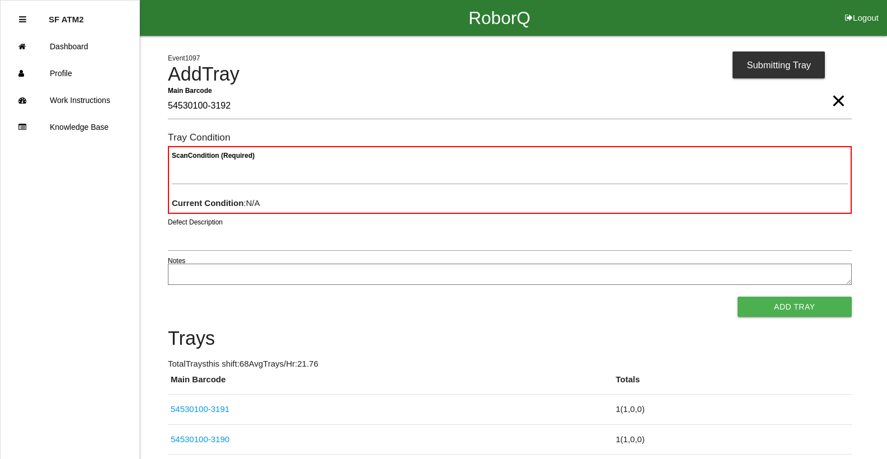
type Barcode "54530100-3192"
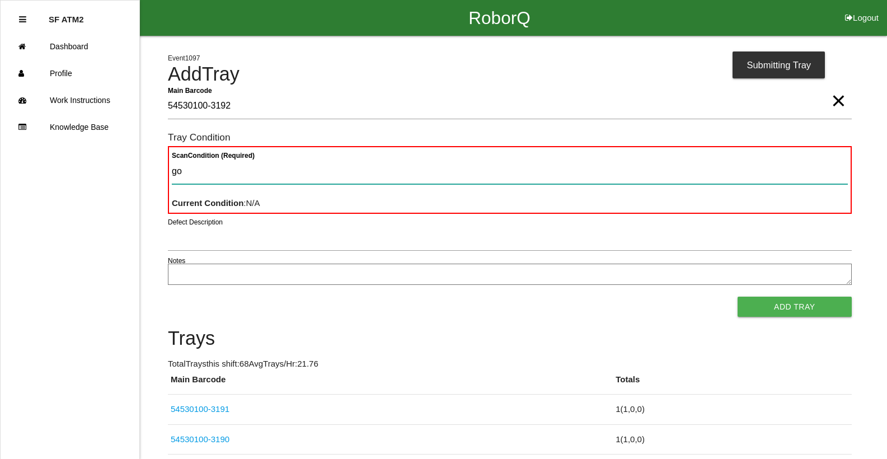
type Condition "goo"
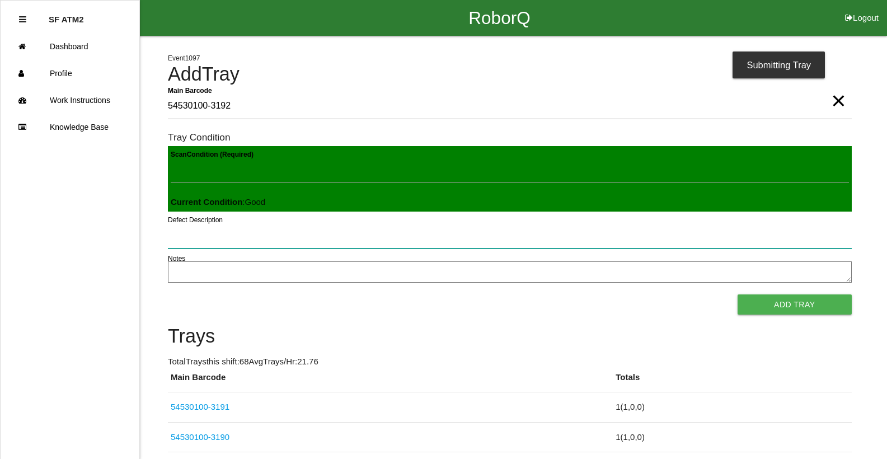
click button "Add Tray" at bounding box center [795, 304] width 114 height 20
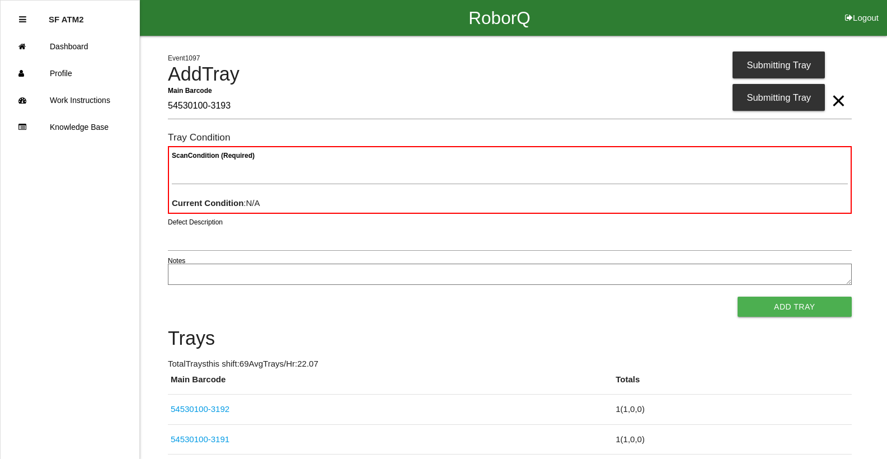
type Barcode "54530100-3193"
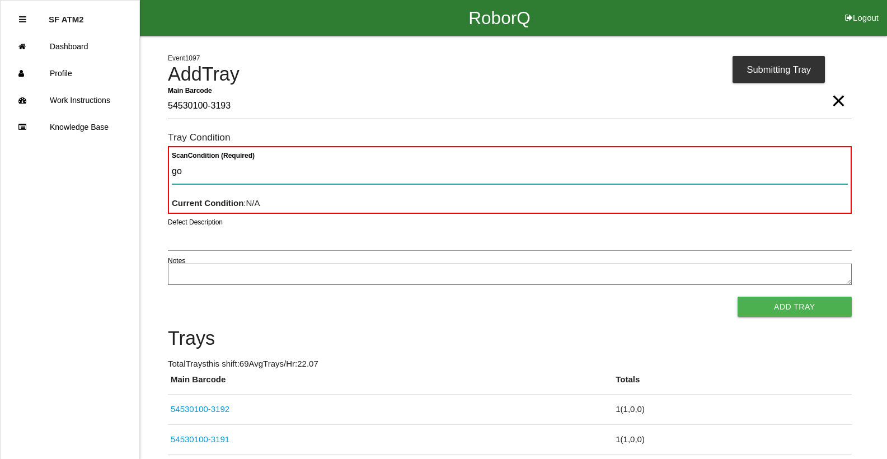
type Condition "goo"
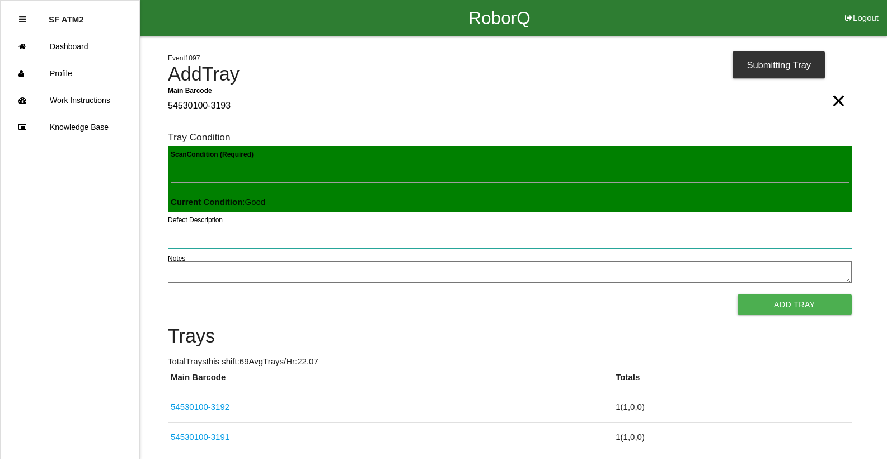
click at [738, 294] on button "Add Tray" at bounding box center [795, 304] width 114 height 20
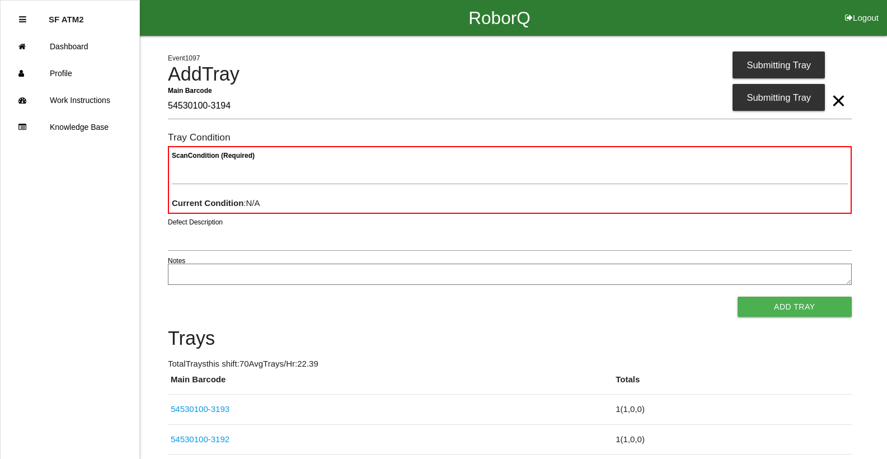
type Barcode "54530100-3194"
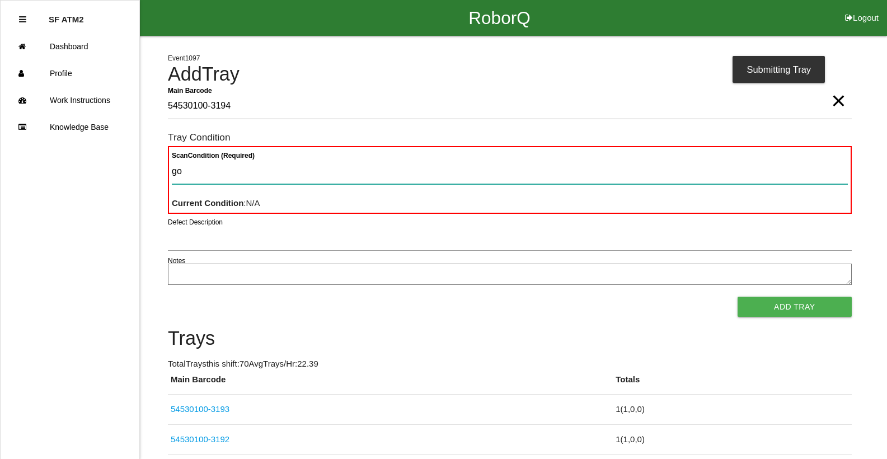
type Condition "goo"
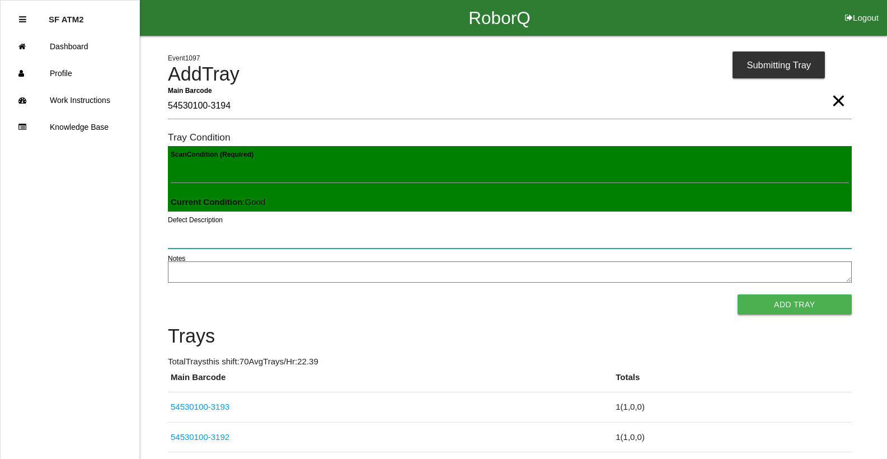
click at [738, 294] on button "Add Tray" at bounding box center [795, 304] width 114 height 20
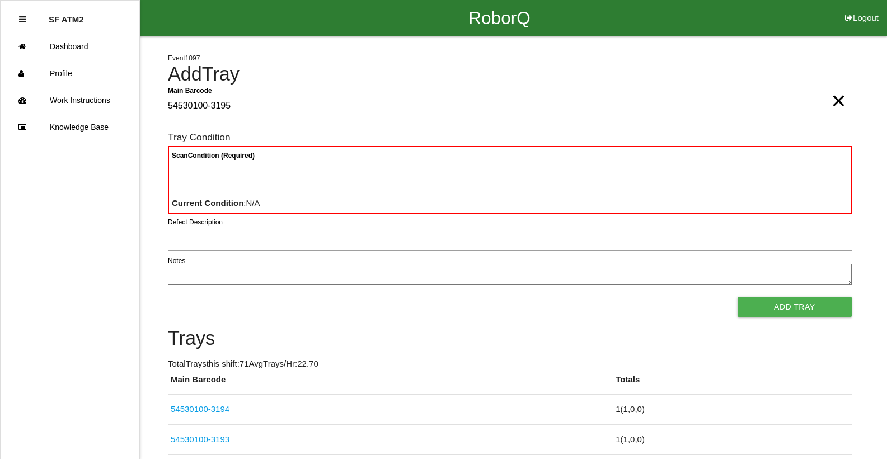
type Barcode "54530100-3195"
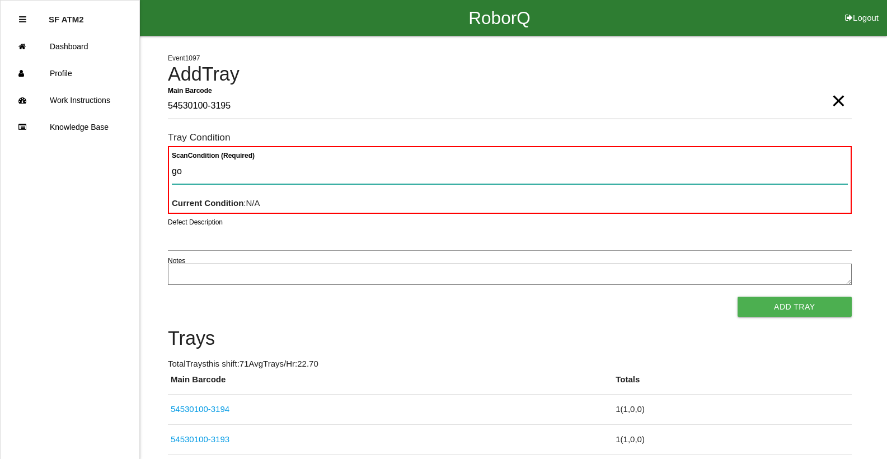
type Condition "goo"
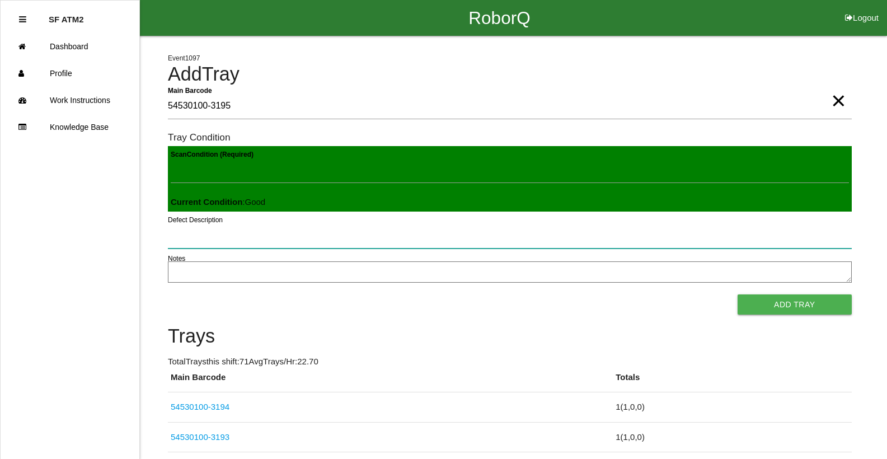
click at [738, 294] on button "Add Tray" at bounding box center [795, 304] width 114 height 20
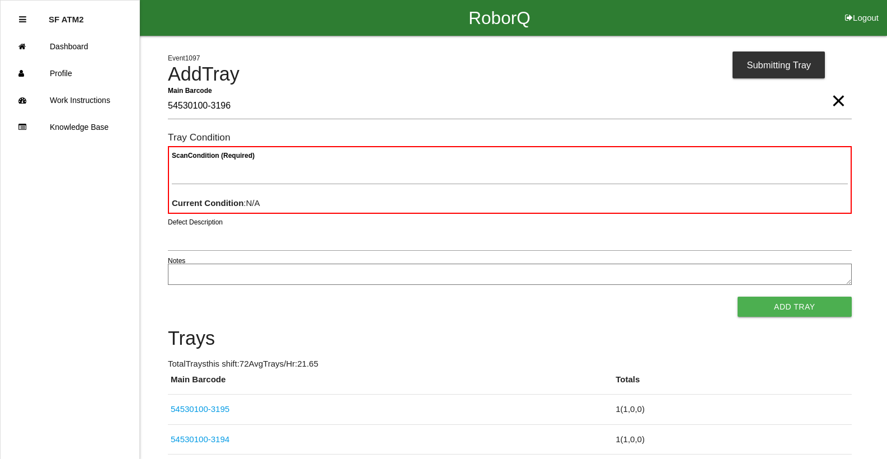
type Barcode "54530100-3196"
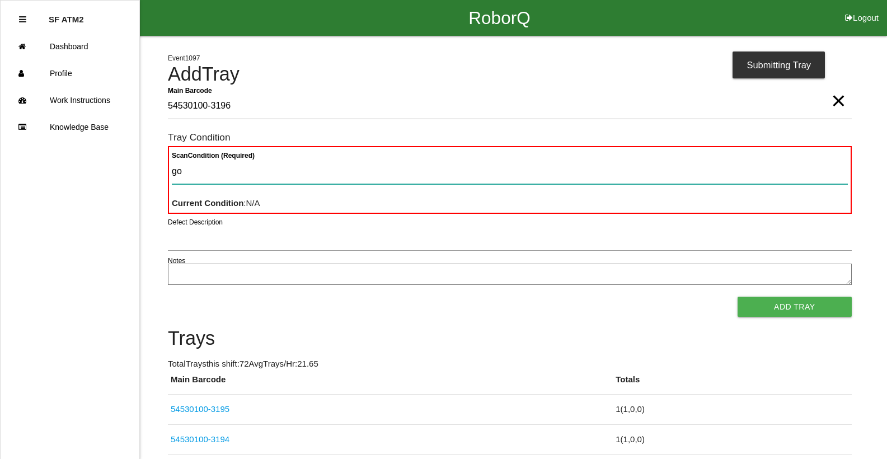
type Condition "goo"
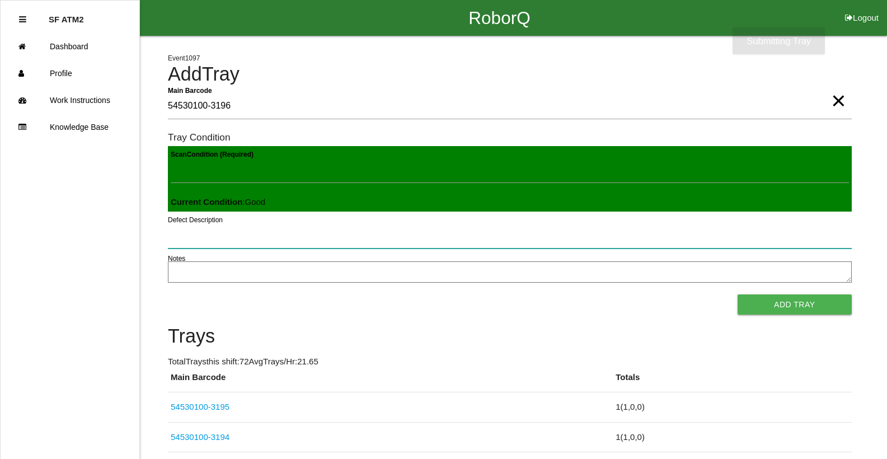
click at [738, 294] on button "Add Tray" at bounding box center [795, 304] width 114 height 20
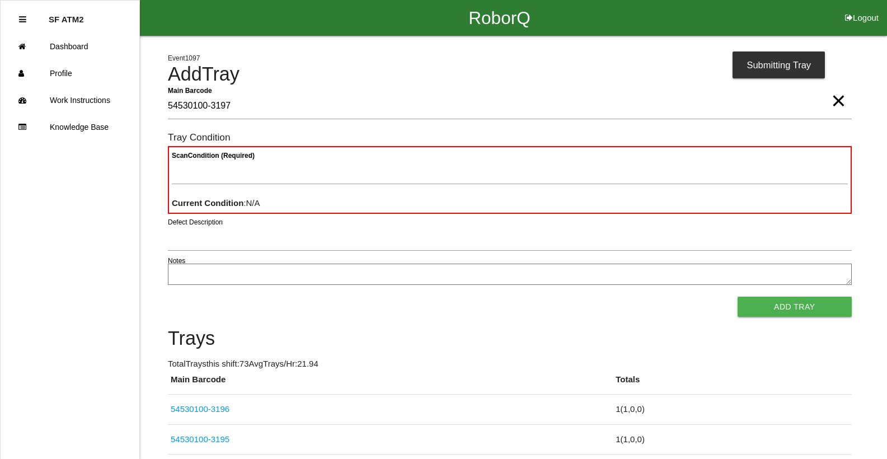
type Barcode "54530100-3197"
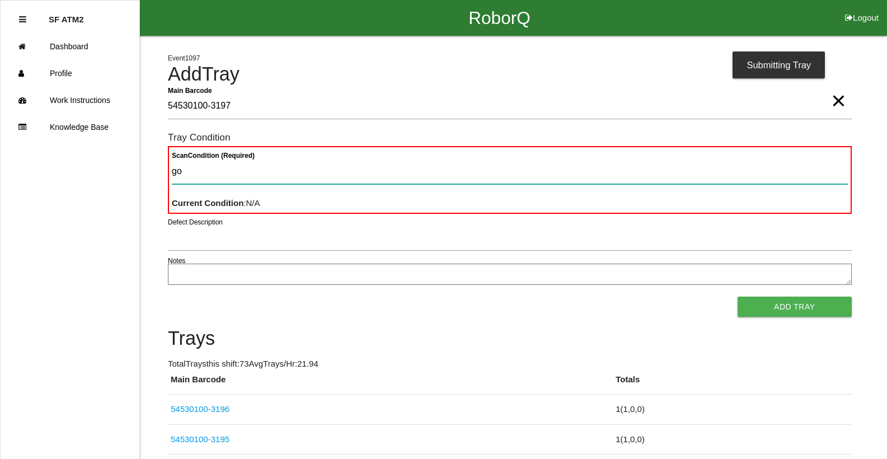
type Condition "goo"
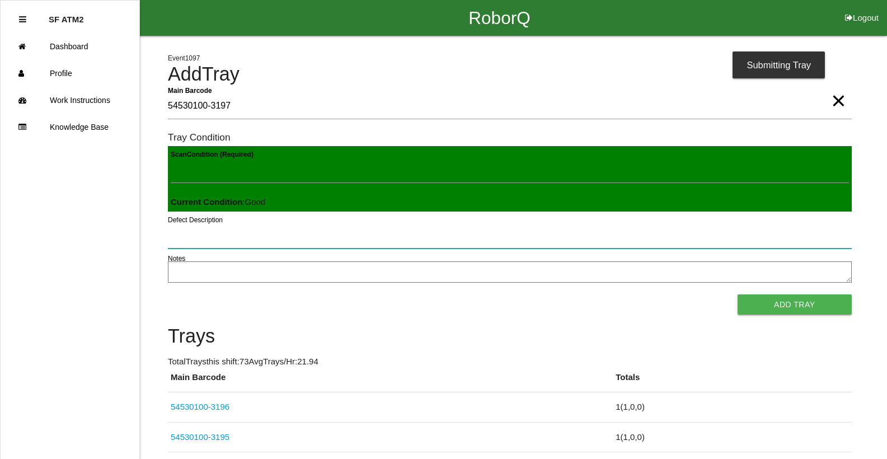
click at [738, 294] on button "Add Tray" at bounding box center [795, 304] width 114 height 20
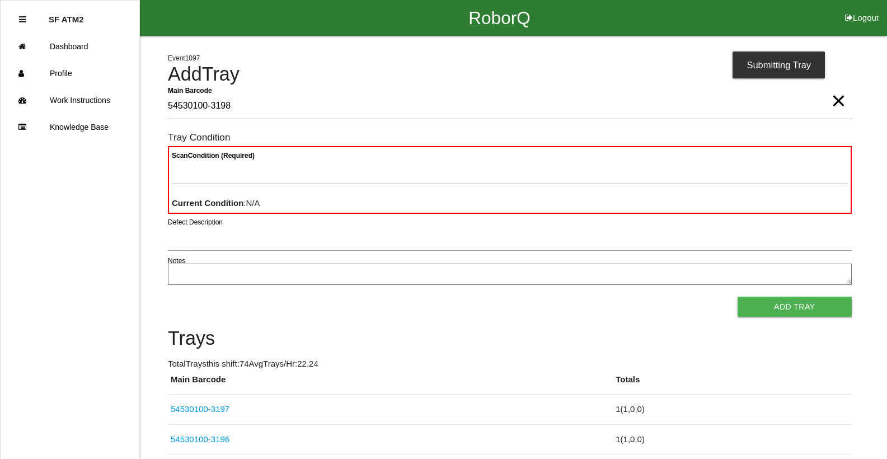
type Barcode "54530100-3198"
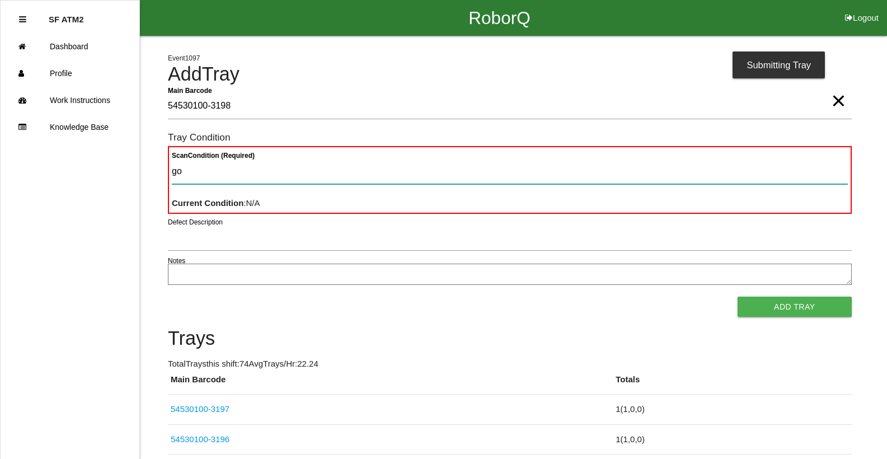
type Condition "goo"
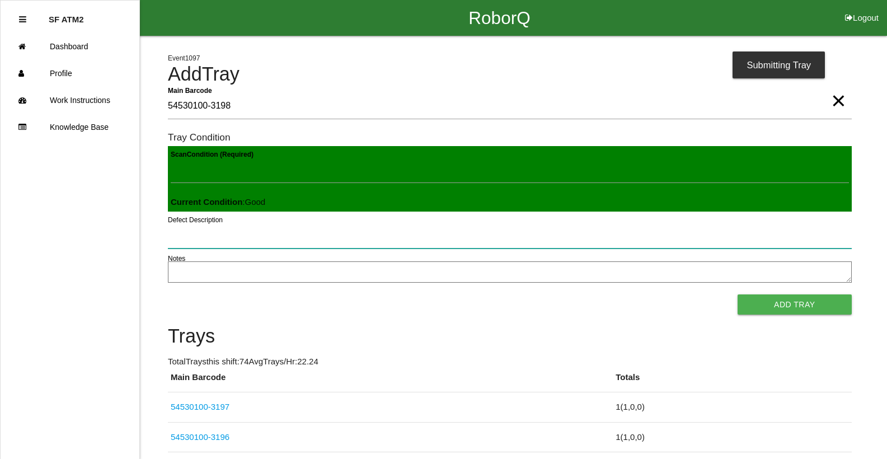
click at [738, 294] on button "Add Tray" at bounding box center [795, 304] width 114 height 20
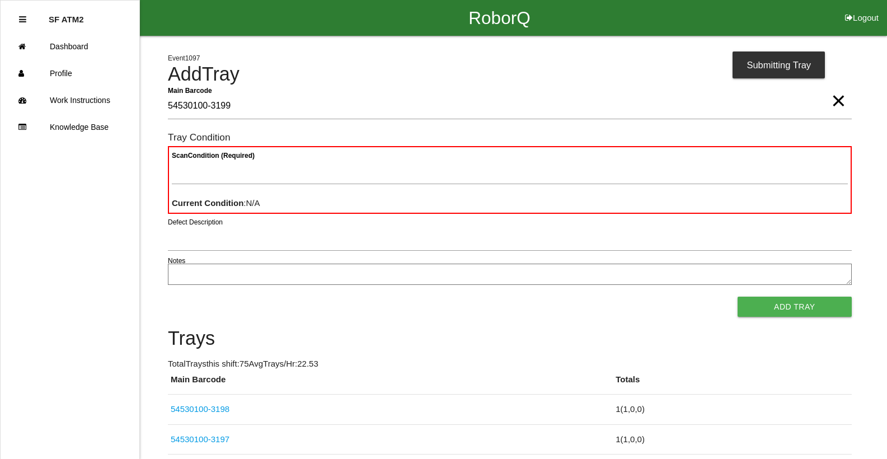
type Barcode "54530100-3199"
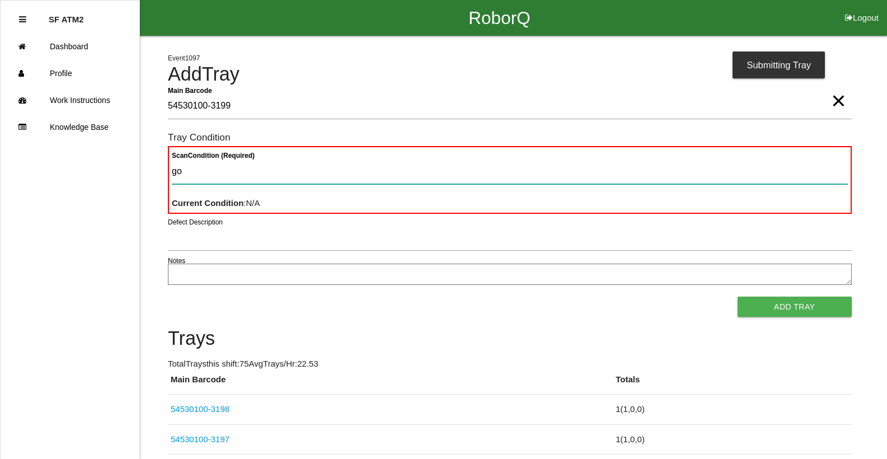
type Condition "goo"
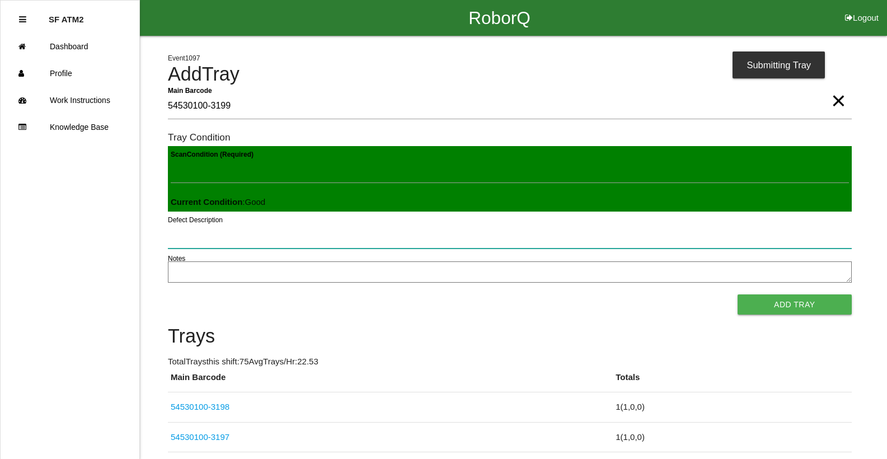
click at [738, 294] on button "Add Tray" at bounding box center [795, 304] width 114 height 20
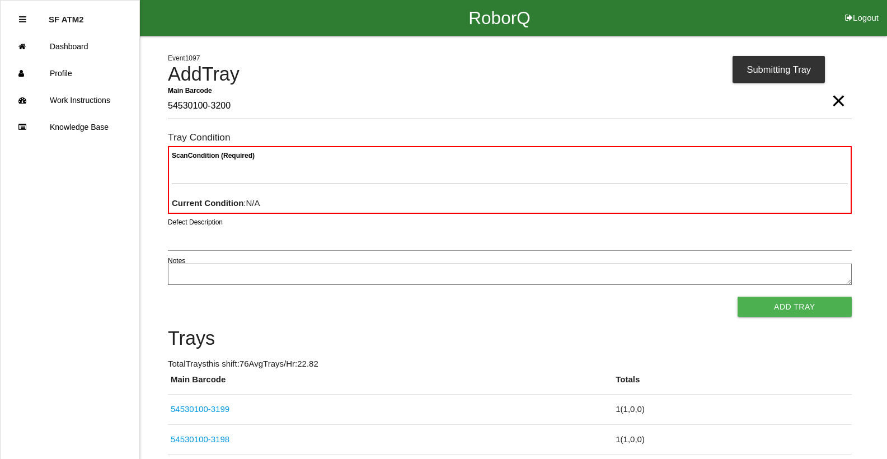
type Barcode "54530100-3200"
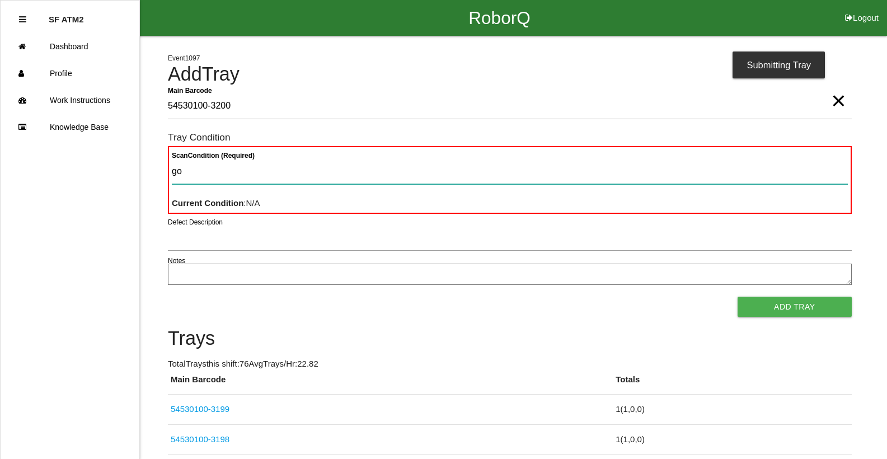
type Condition "goo"
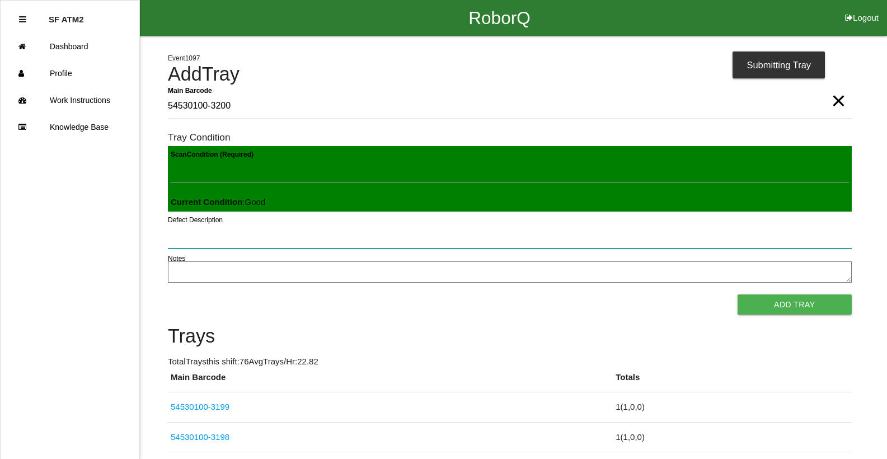
click at [738, 294] on button "Add Tray" at bounding box center [795, 304] width 114 height 20
